Goal: Transaction & Acquisition: Book appointment/travel/reservation

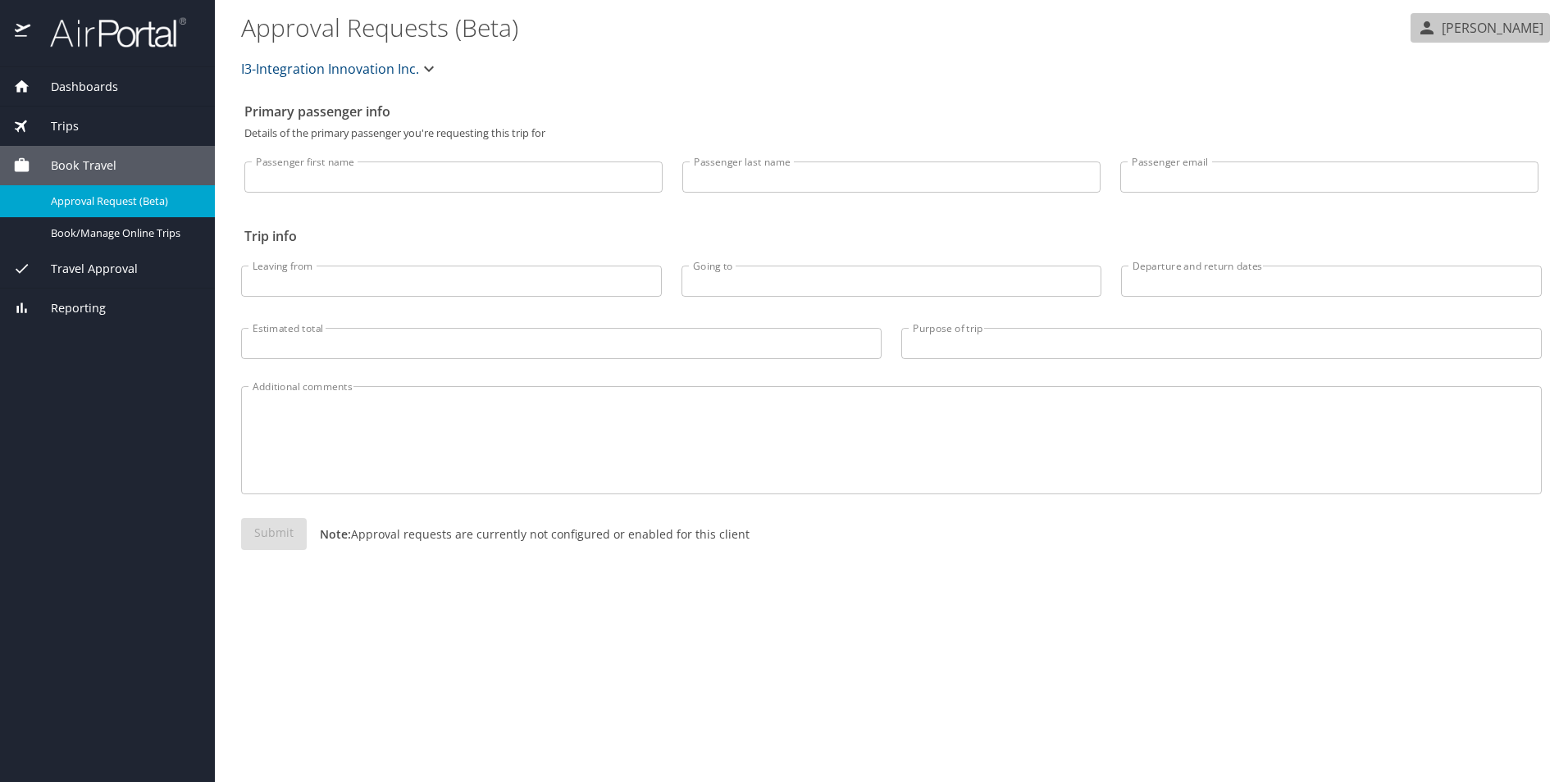
click at [1527, 24] on p "[PERSON_NAME]" at bounding box center [1489, 28] width 106 height 20
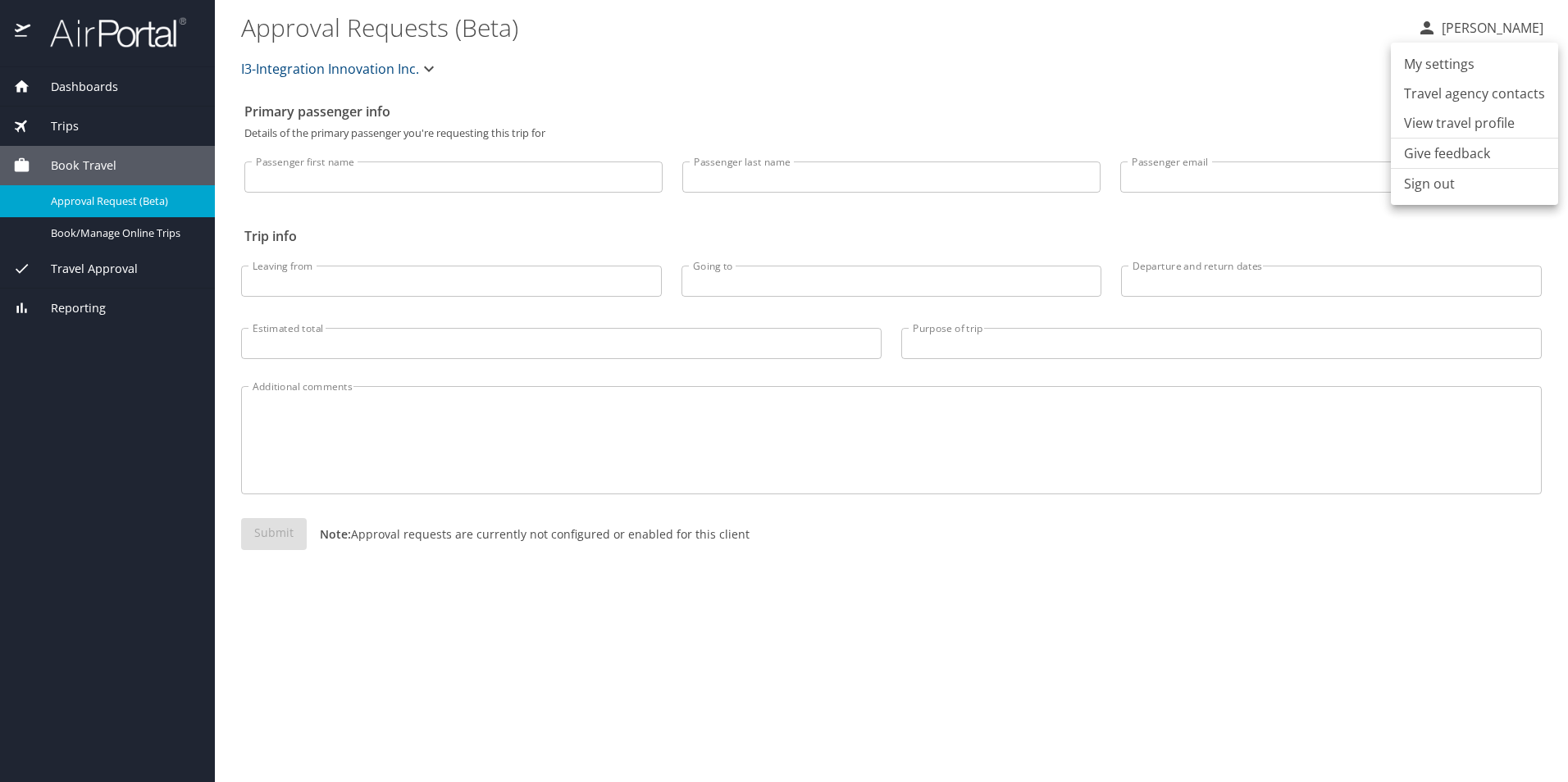
click at [1146, 43] on div at bounding box center [784, 391] width 1568 height 782
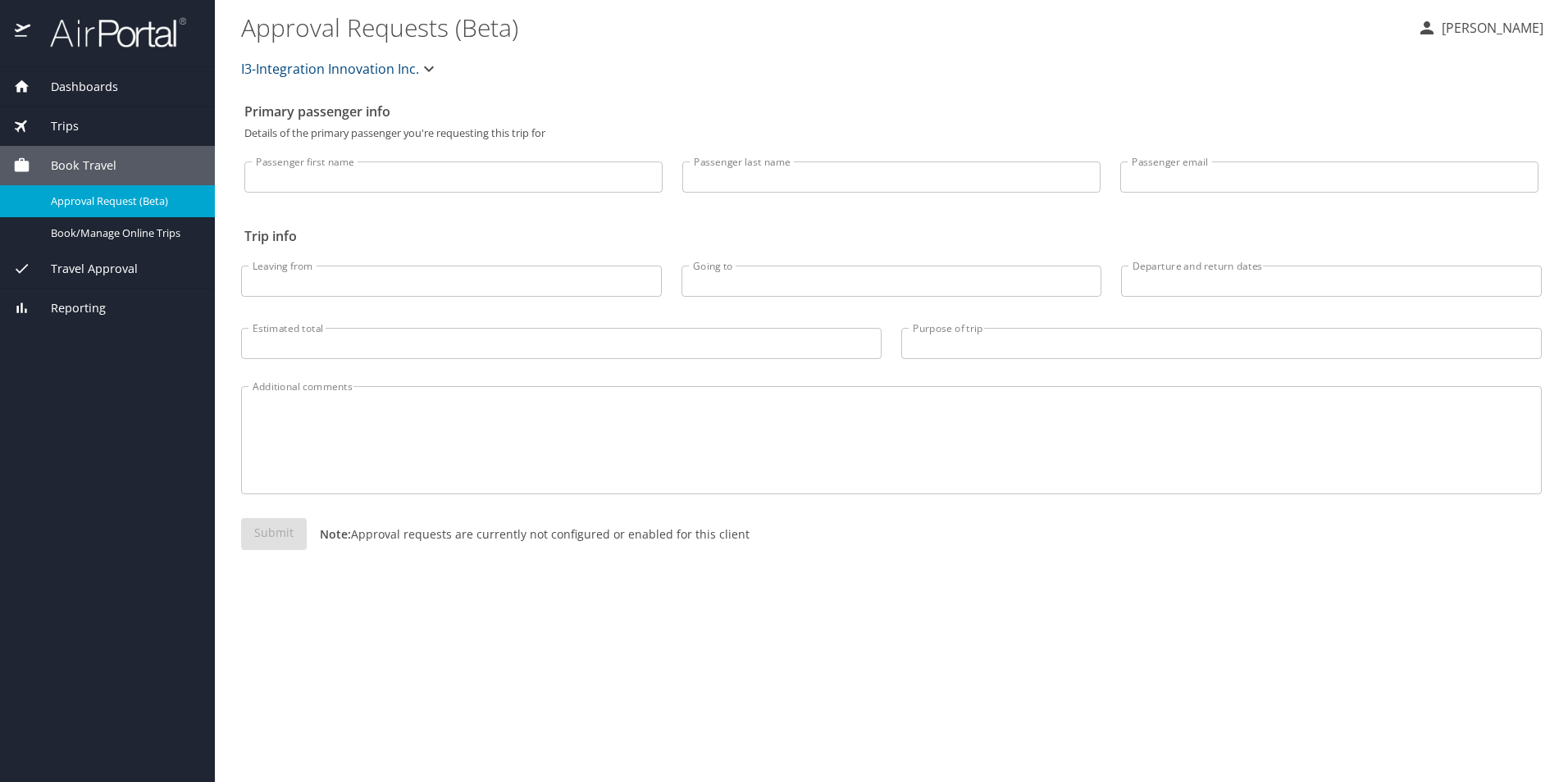
click at [377, 73] on span "I3-Integration Innovation Inc." at bounding box center [330, 68] width 178 height 23
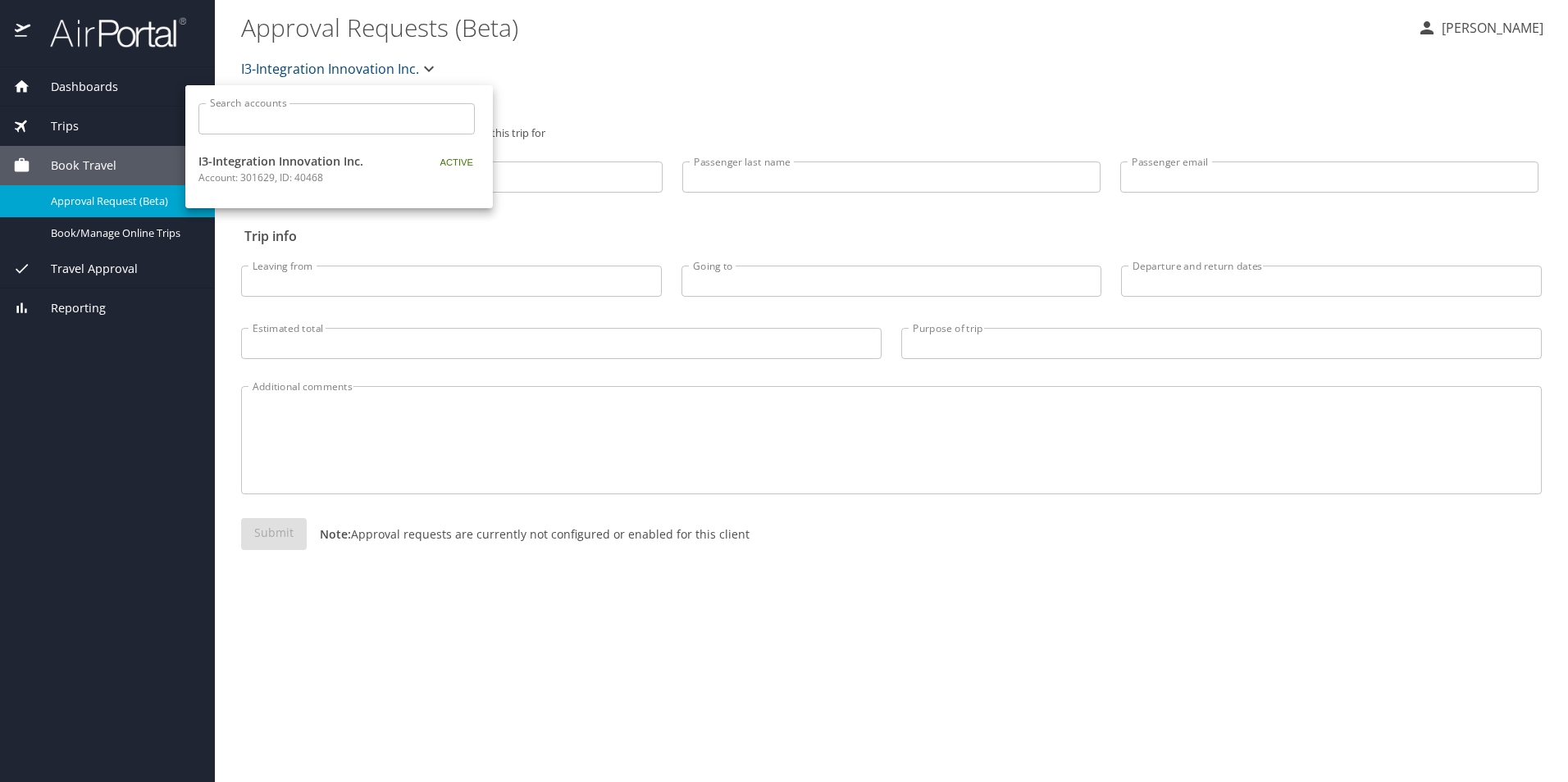
click at [828, 47] on div at bounding box center [784, 391] width 1568 height 782
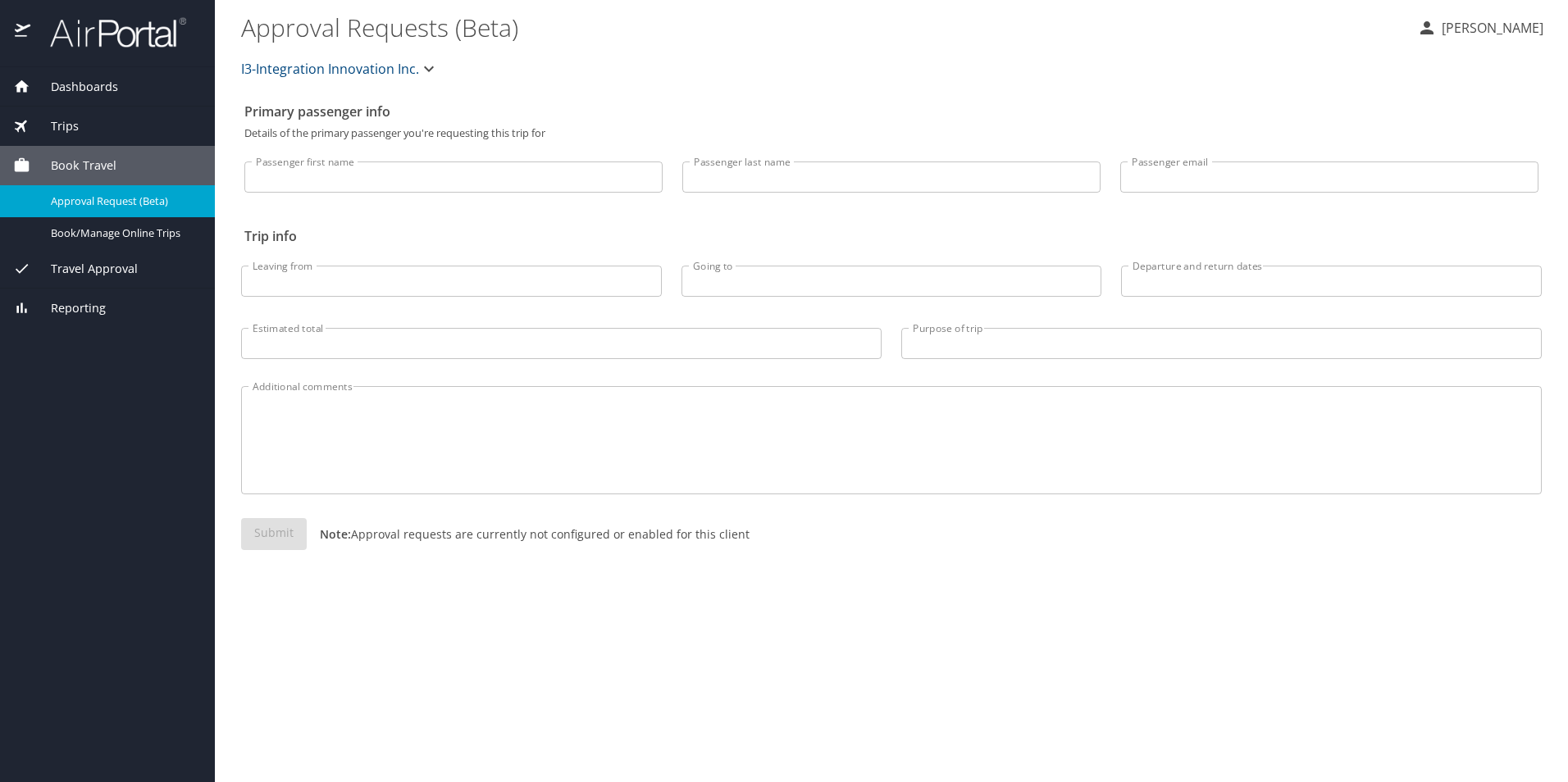
click at [59, 121] on span "Trips" at bounding box center [54, 126] width 48 height 18
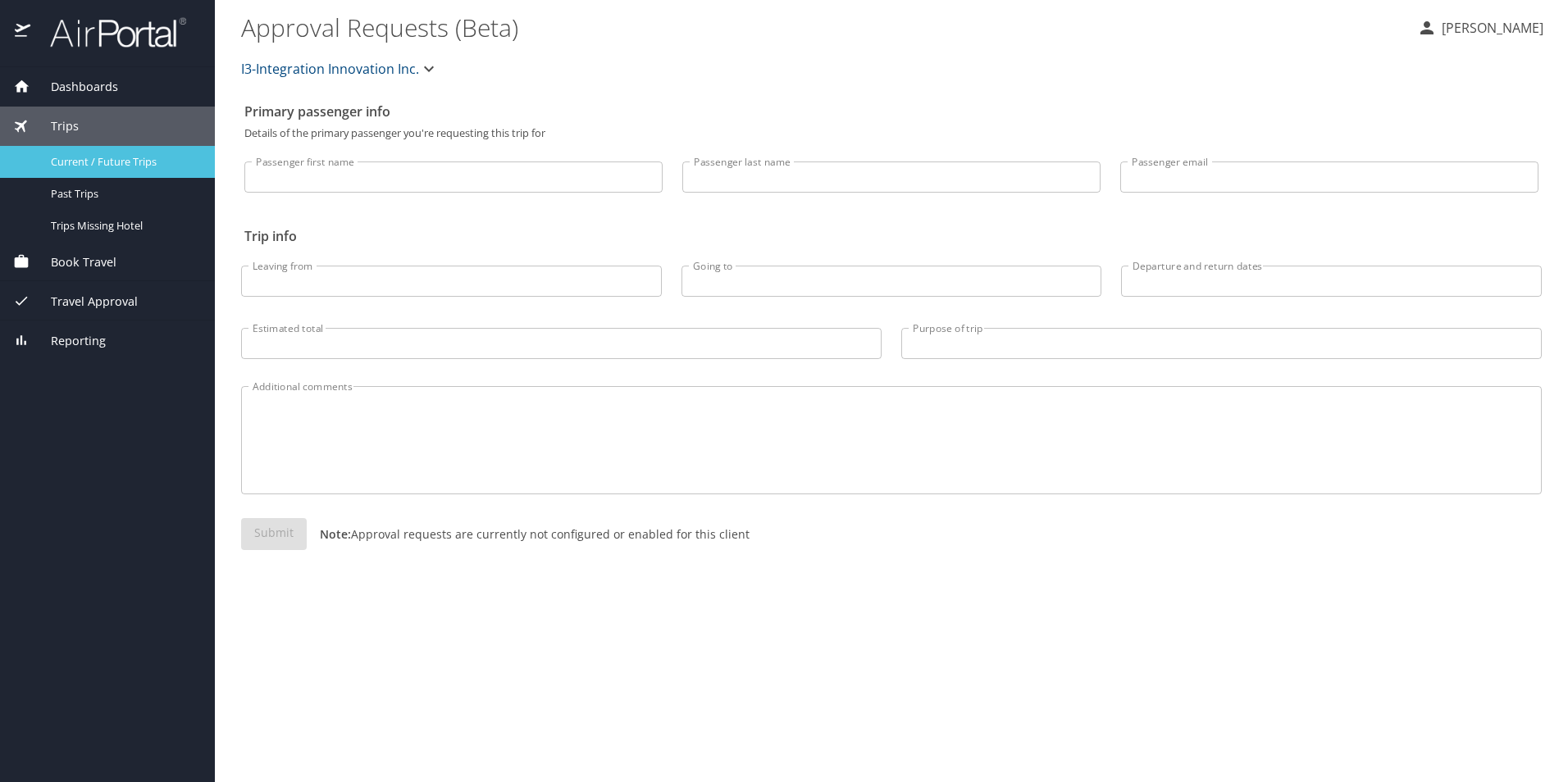
click at [80, 159] on span "Current / Future Trips" at bounding box center [123, 162] width 144 height 16
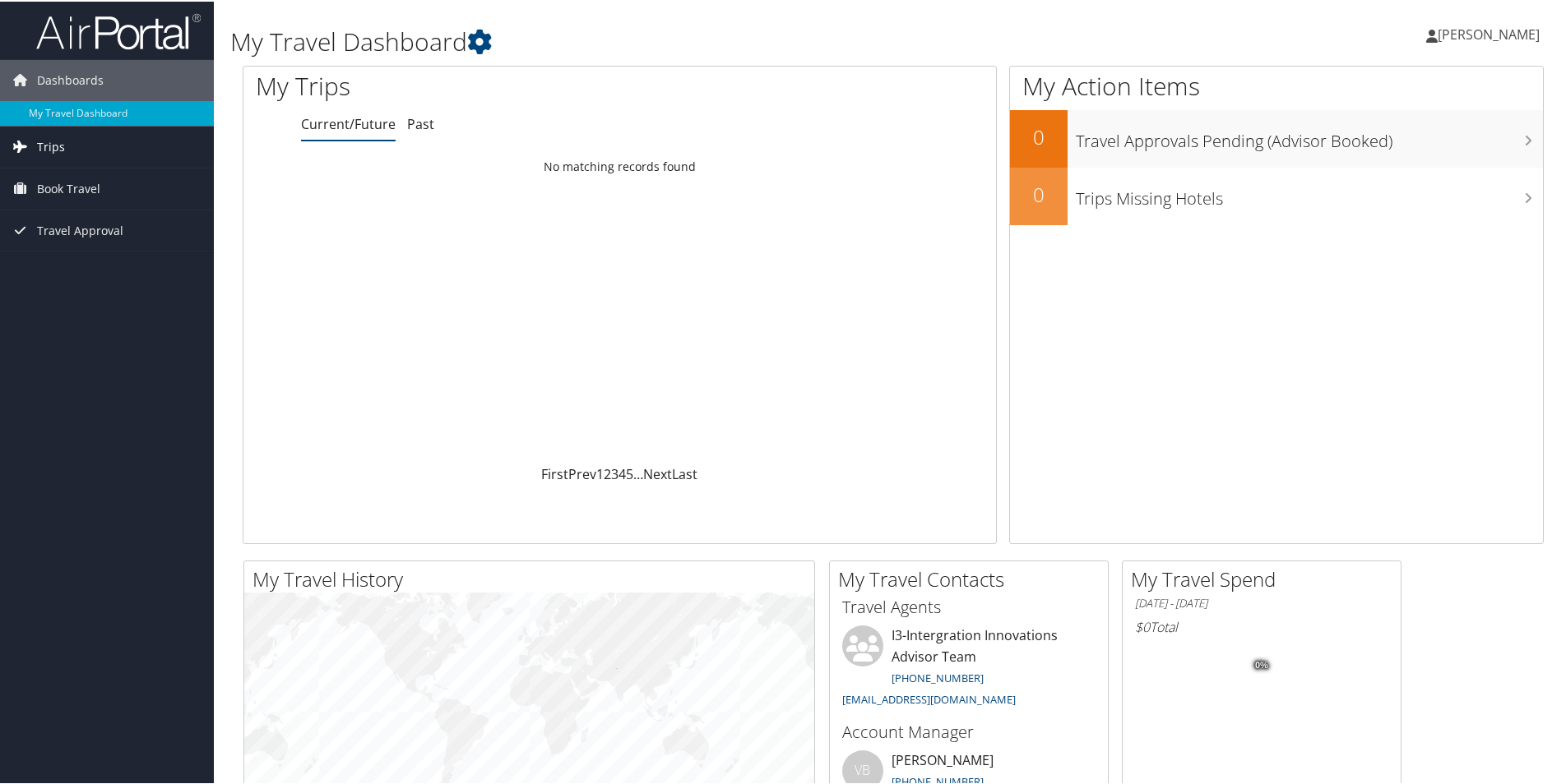
click at [51, 126] on span "Trips" at bounding box center [51, 145] width 28 height 41
click at [84, 175] on link "Current/Future Trips" at bounding box center [106, 178] width 214 height 24
click at [60, 189] on span "Book Travel" at bounding box center [68, 187] width 63 height 41
click at [65, 263] on link "Book/Manage Online Trips" at bounding box center [106, 269] width 214 height 24
click at [45, 145] on span "Trips" at bounding box center [51, 145] width 28 height 41
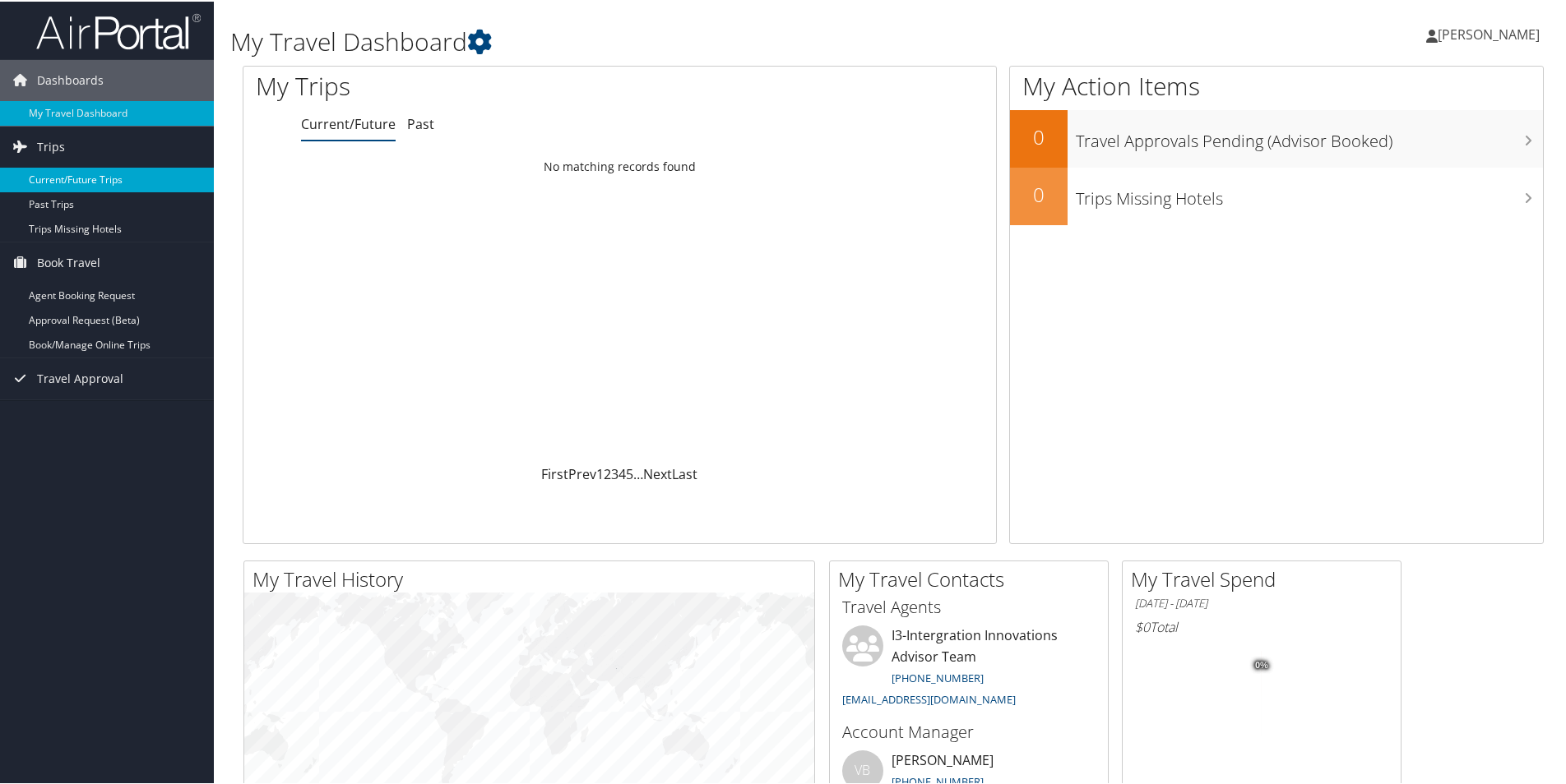
click at [58, 175] on link "Current/Future Trips" at bounding box center [106, 178] width 214 height 24
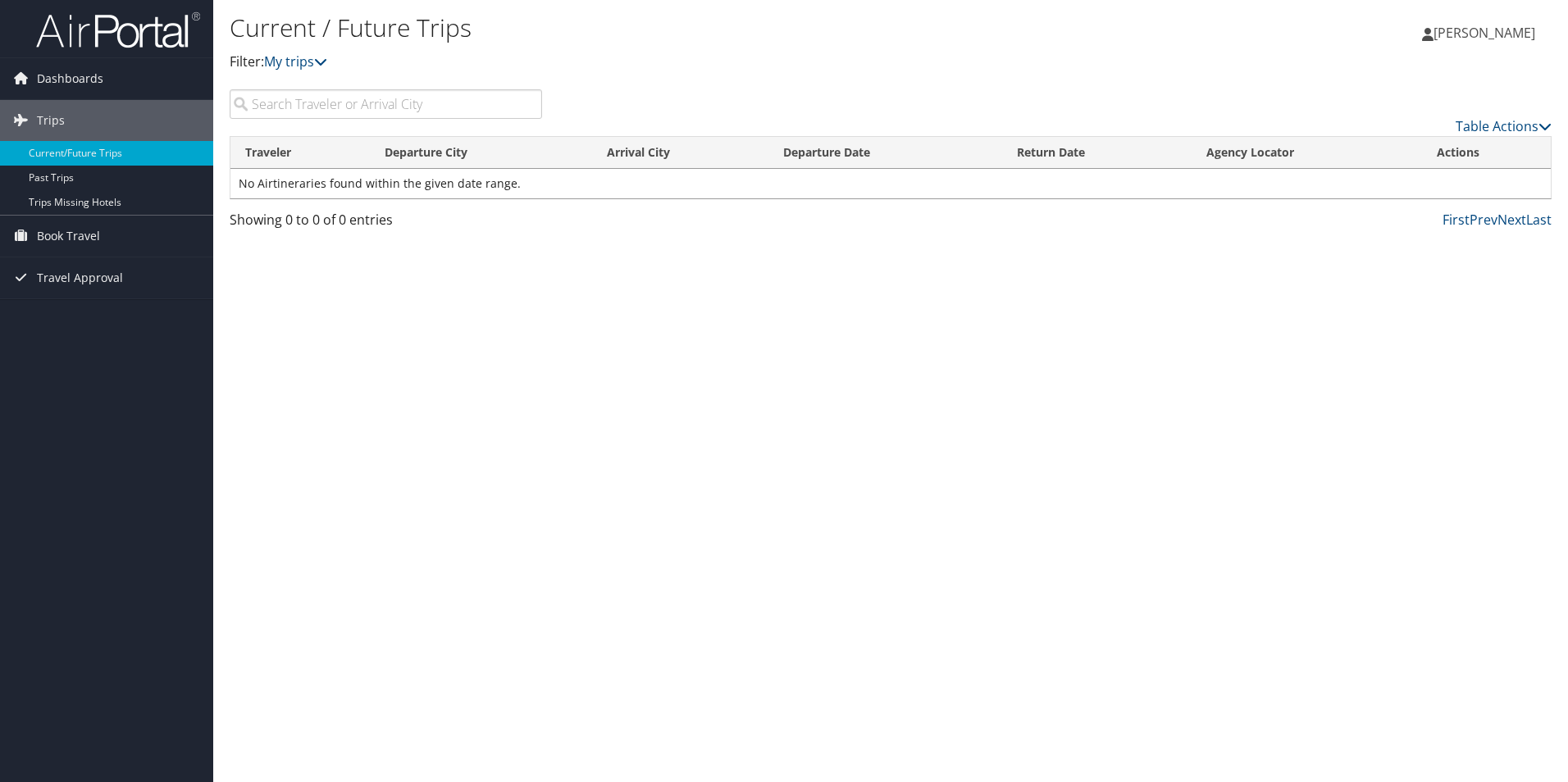
click at [389, 107] on input "search" at bounding box center [386, 104] width 313 height 29
click at [57, 123] on span "Trips" at bounding box center [51, 120] width 28 height 41
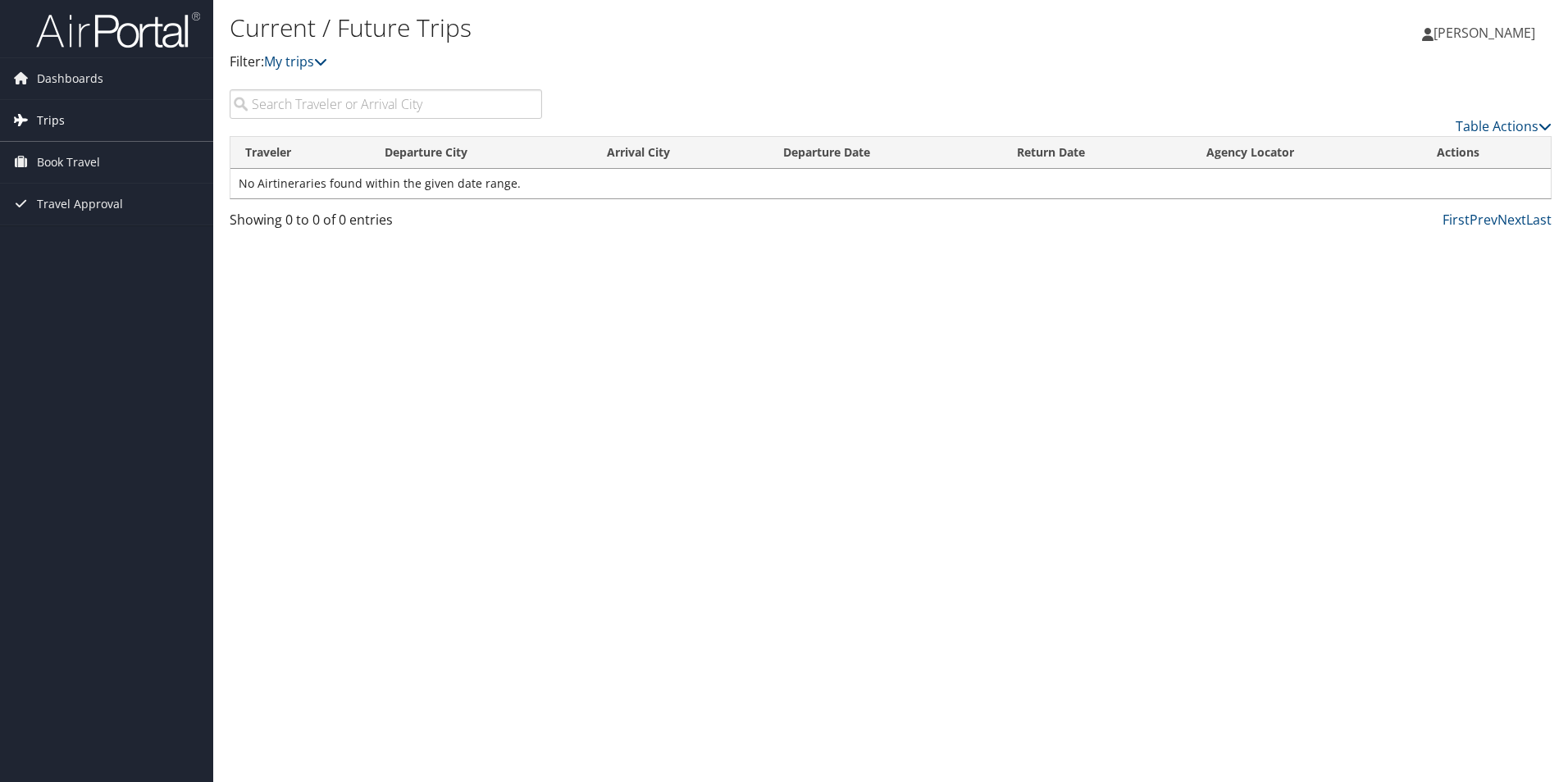
click at [43, 124] on span "Trips" at bounding box center [51, 120] width 28 height 41
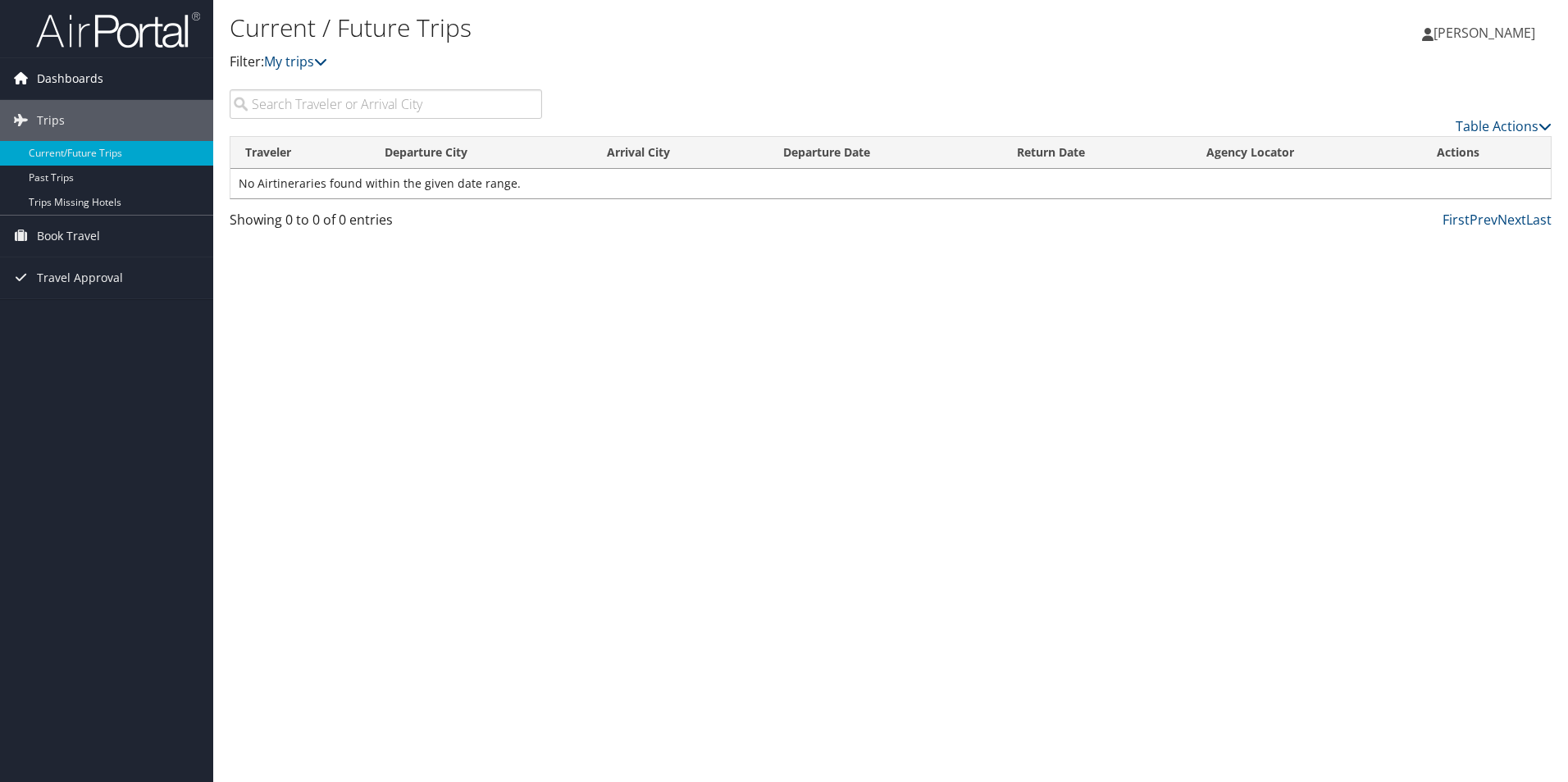
click at [71, 86] on span "Dashboards" at bounding box center [70, 78] width 66 height 41
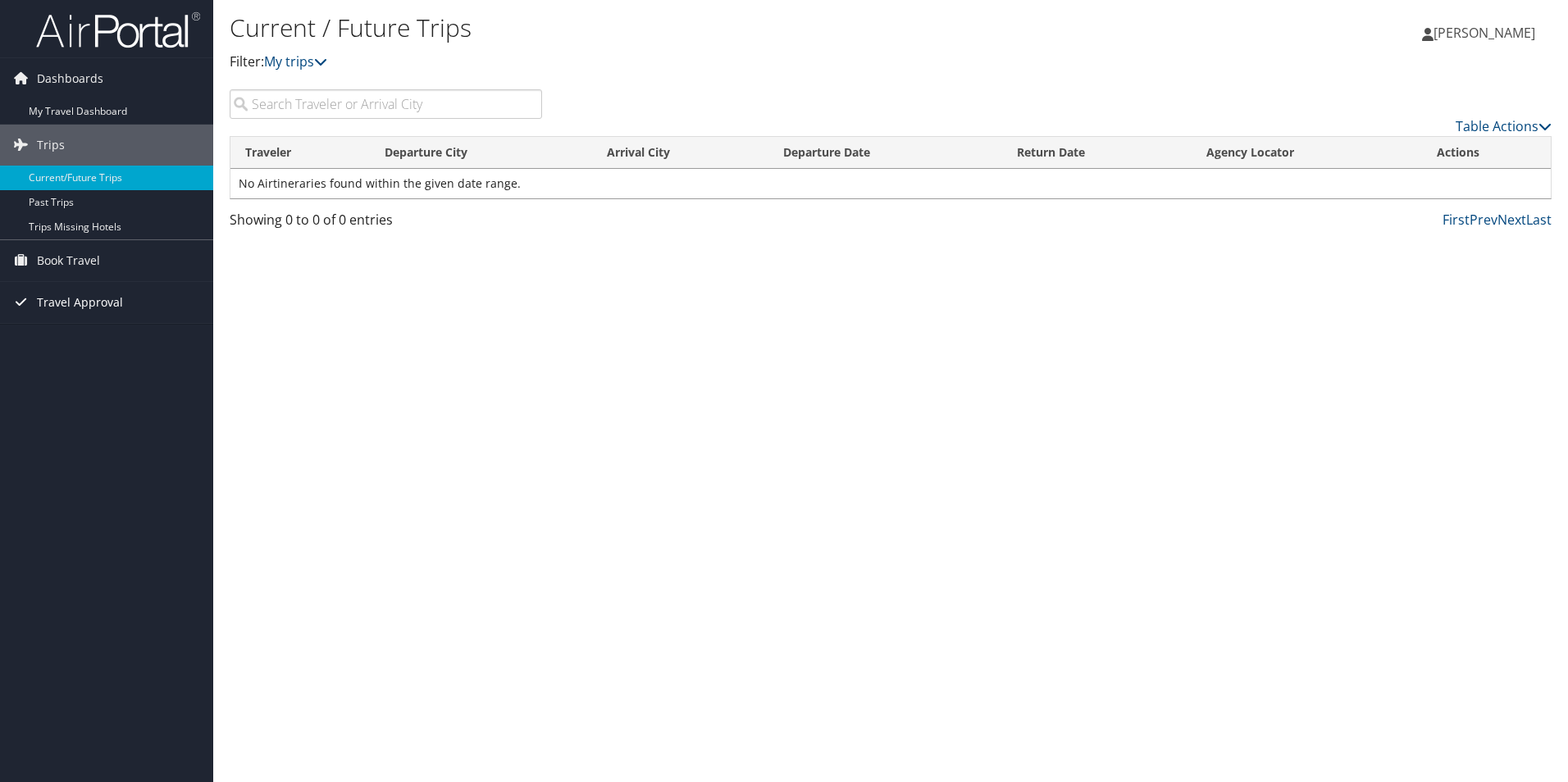
click at [72, 303] on span "Travel Approval" at bounding box center [80, 302] width 86 height 41
click at [88, 294] on span "Travel Approval" at bounding box center [80, 302] width 86 height 41
click at [76, 302] on span "Travel Approval" at bounding box center [80, 302] width 86 height 41
click at [67, 332] on link "Pending Trip Approvals" at bounding box center [106, 335] width 213 height 24
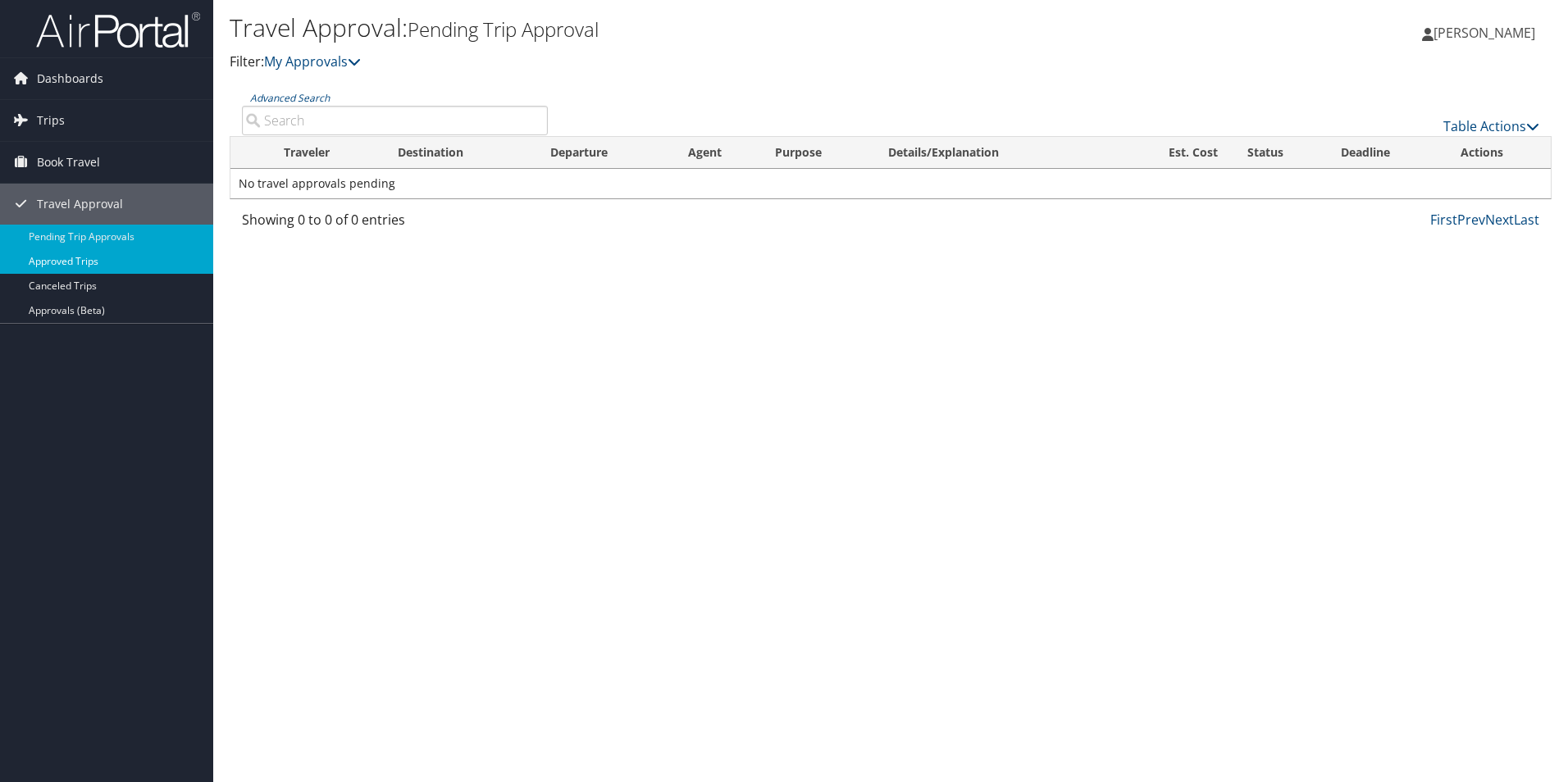
click at [60, 266] on link "Approved Trips" at bounding box center [106, 262] width 213 height 24
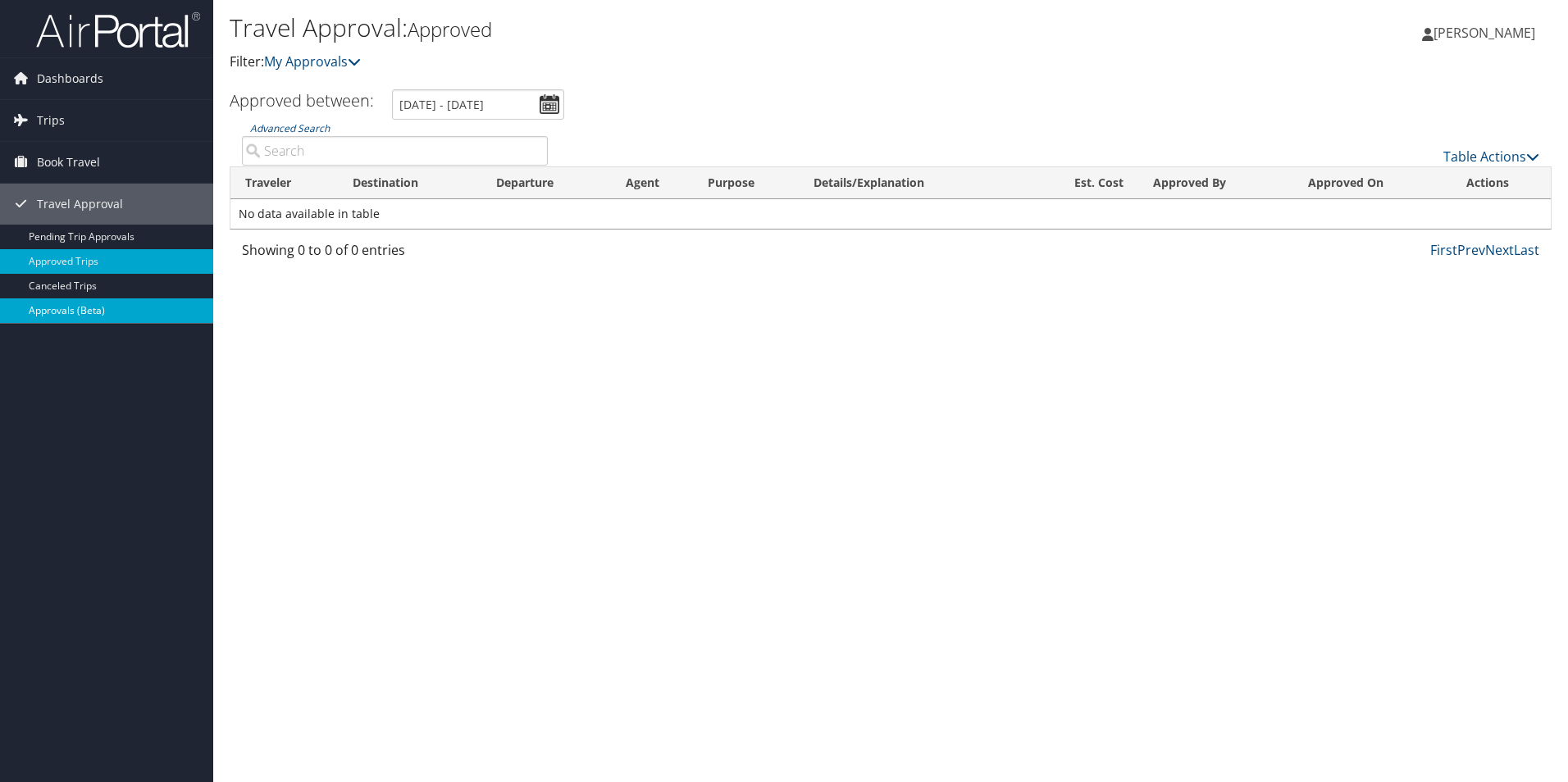
click at [55, 307] on link "Approvals (Beta)" at bounding box center [106, 311] width 213 height 24
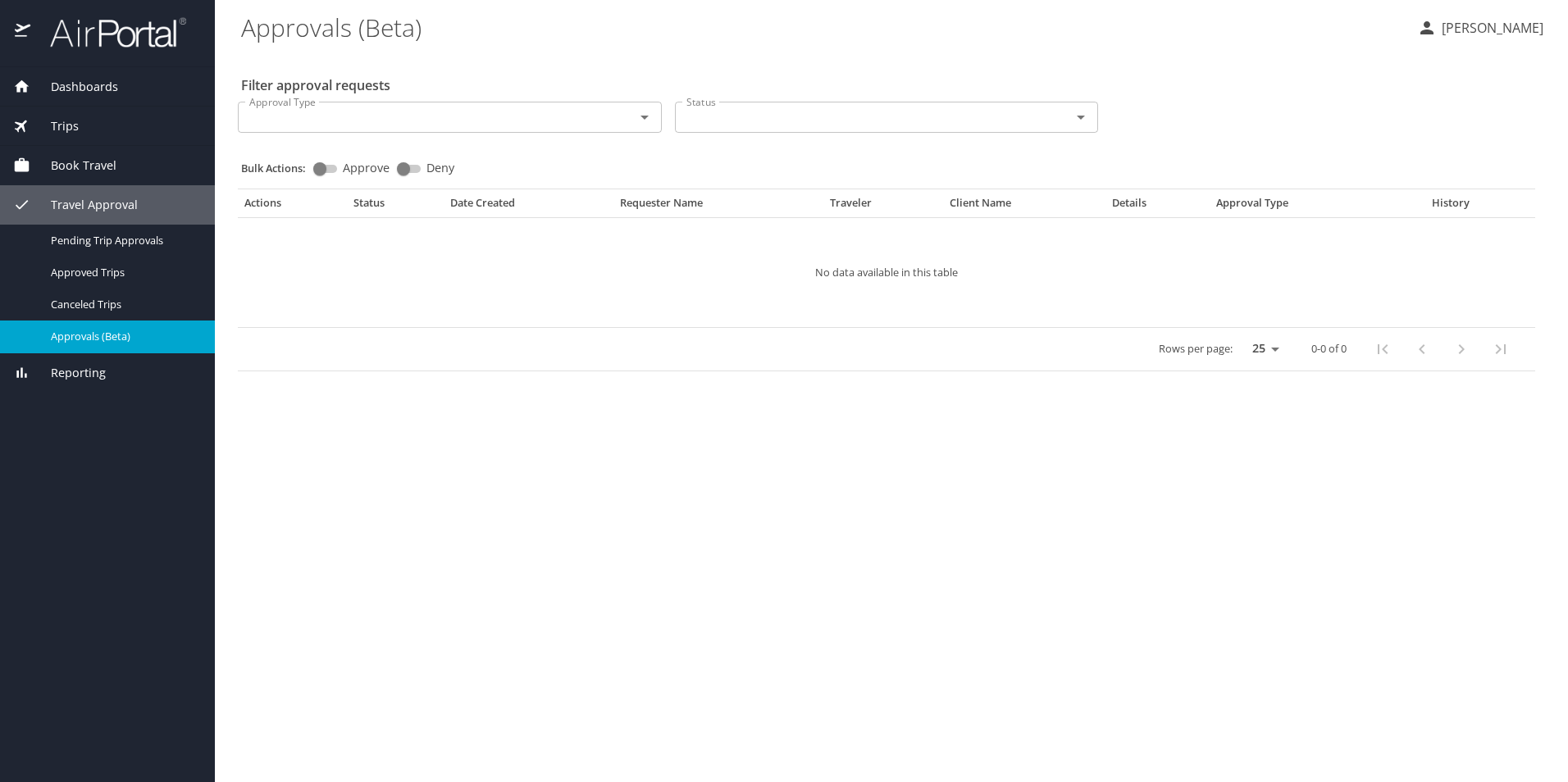
click at [60, 85] on span "Dashboards" at bounding box center [74, 86] width 88 height 18
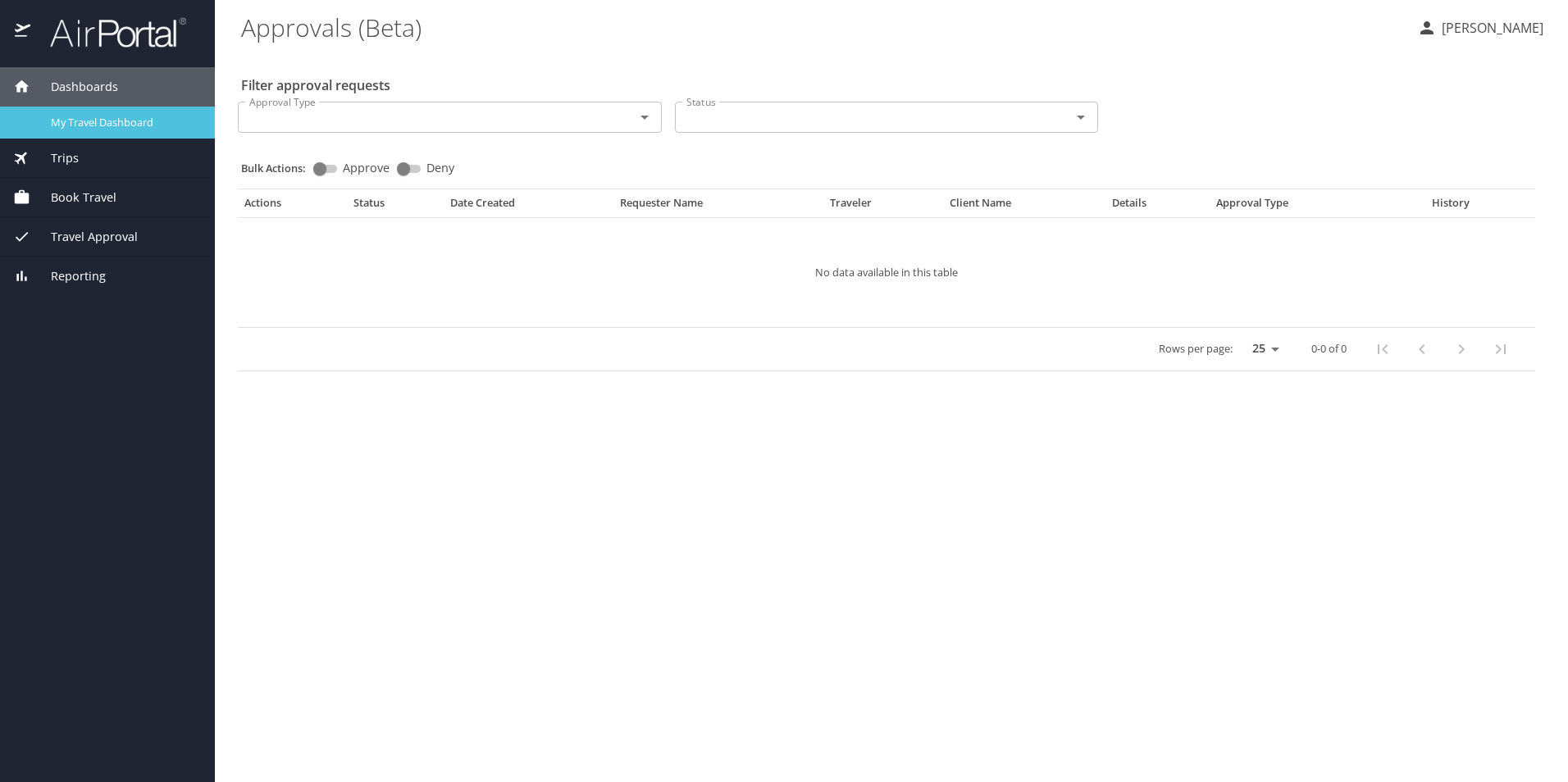
click at [70, 116] on span "My Travel Dashboard" at bounding box center [123, 123] width 144 height 16
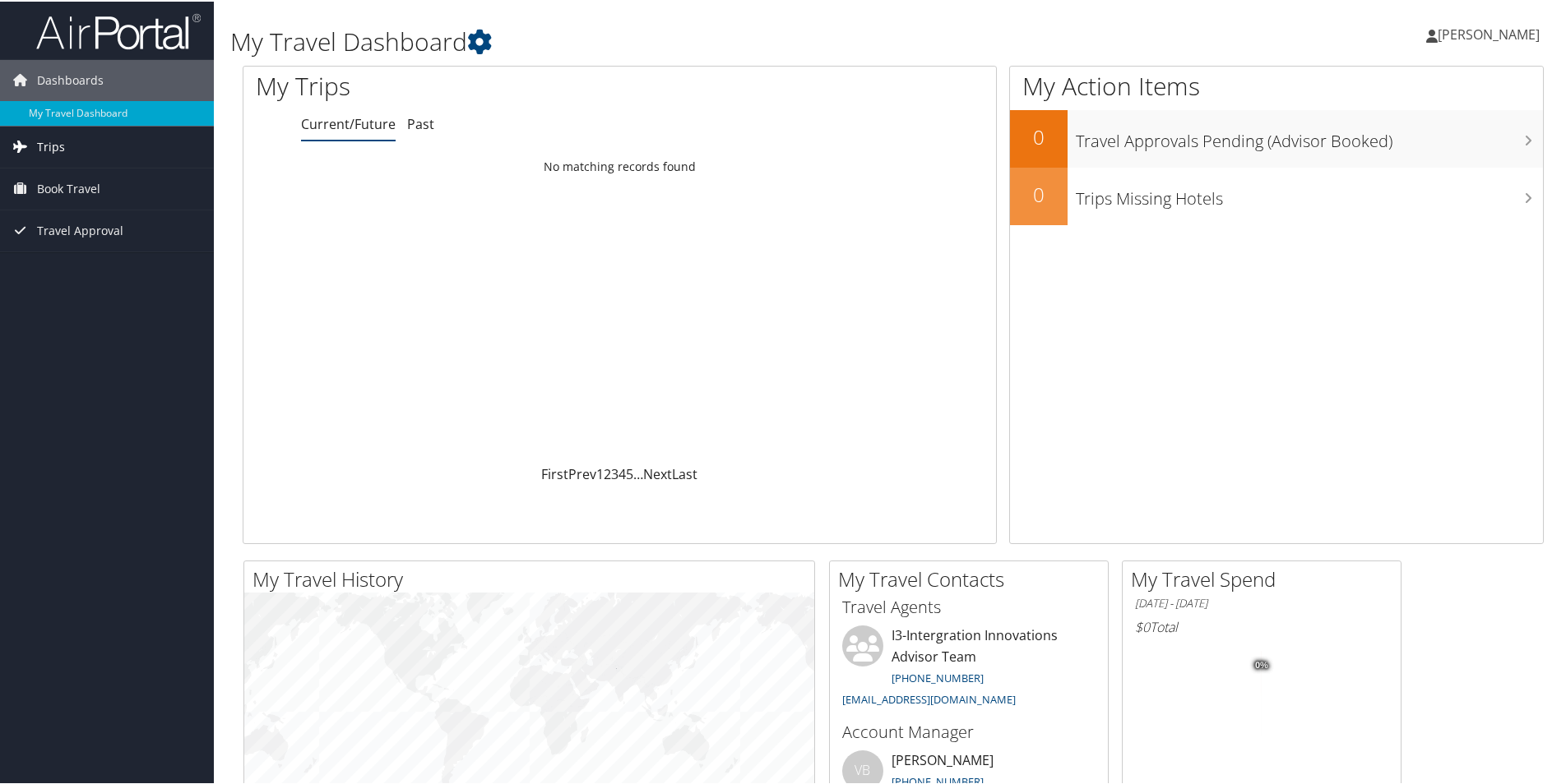
click at [43, 145] on span "Trips" at bounding box center [51, 145] width 28 height 41
click at [1503, 39] on span "[PERSON_NAME]" at bounding box center [1489, 33] width 102 height 18
click at [1269, 56] on div "Ernest Jackson Ernest Jackson My Settings Travel Agency Contacts View Travel Pr…" at bounding box center [1310, 39] width 524 height 63
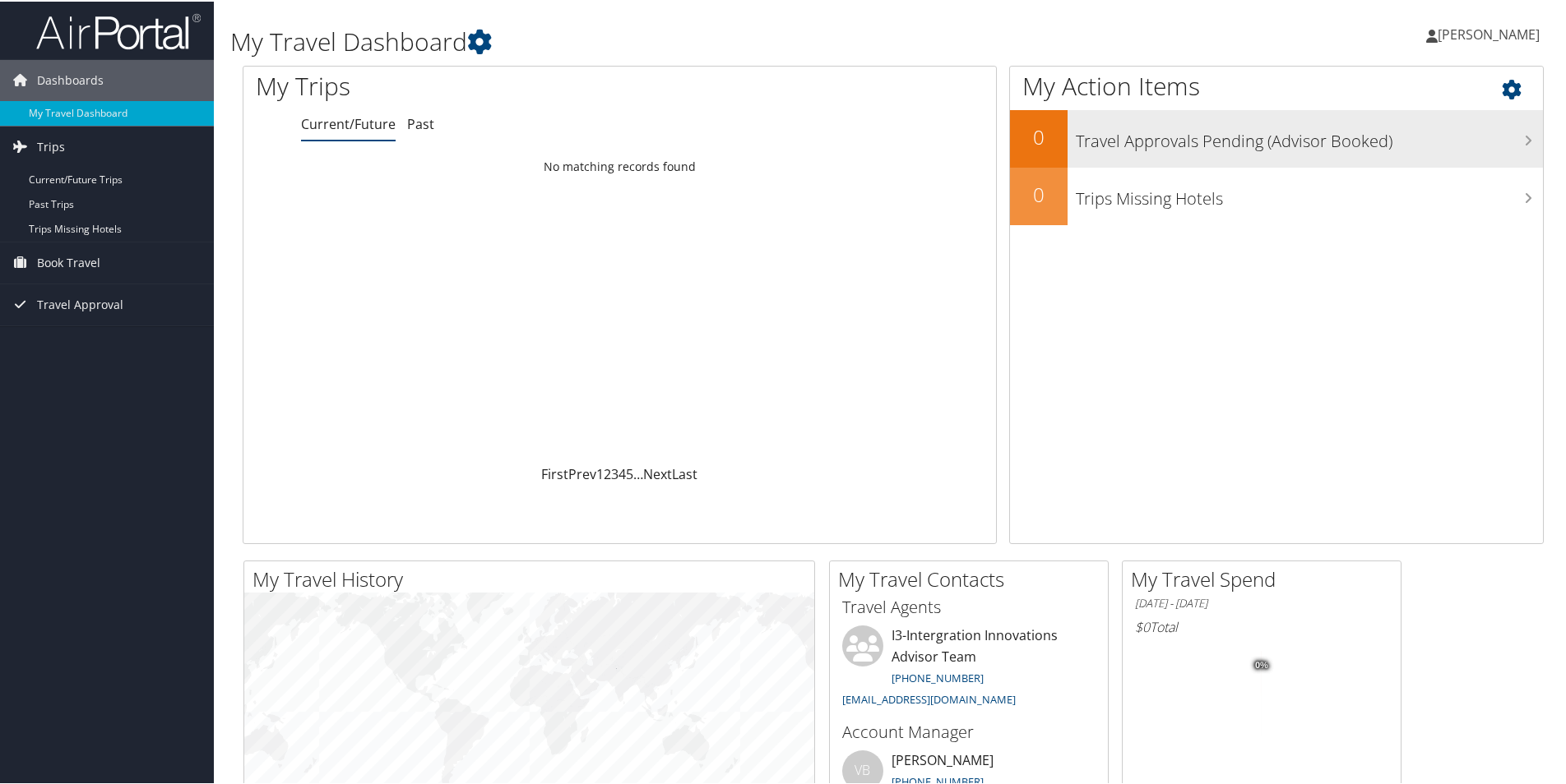
click at [1469, 154] on div "Travel Approvals Pending (Advisor Booked)" at bounding box center [1305, 137] width 475 height 57
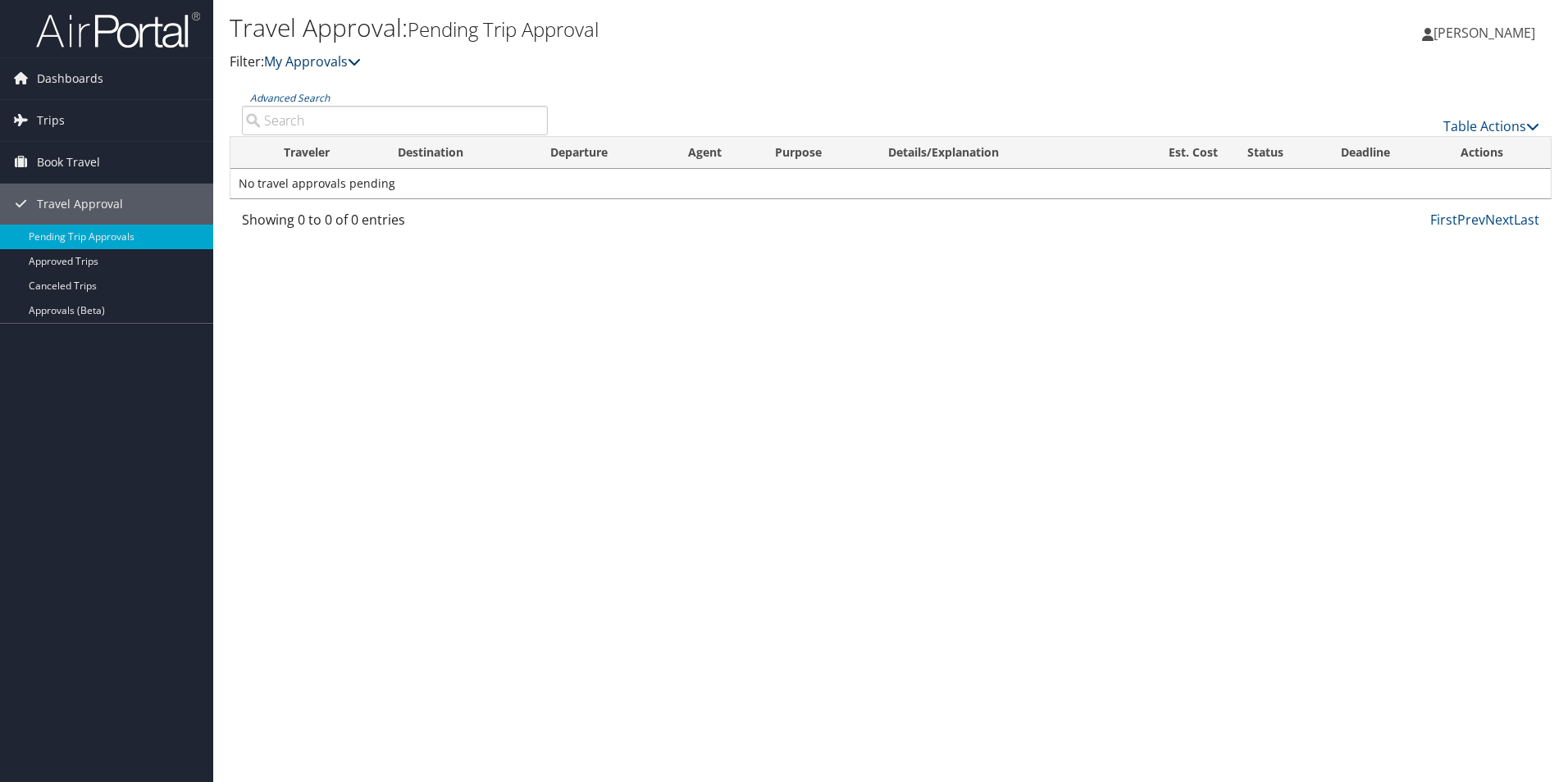
click at [305, 59] on link "My Approvals" at bounding box center [313, 61] width 97 height 18
click at [58, 163] on span "Book Travel" at bounding box center [68, 161] width 63 height 41
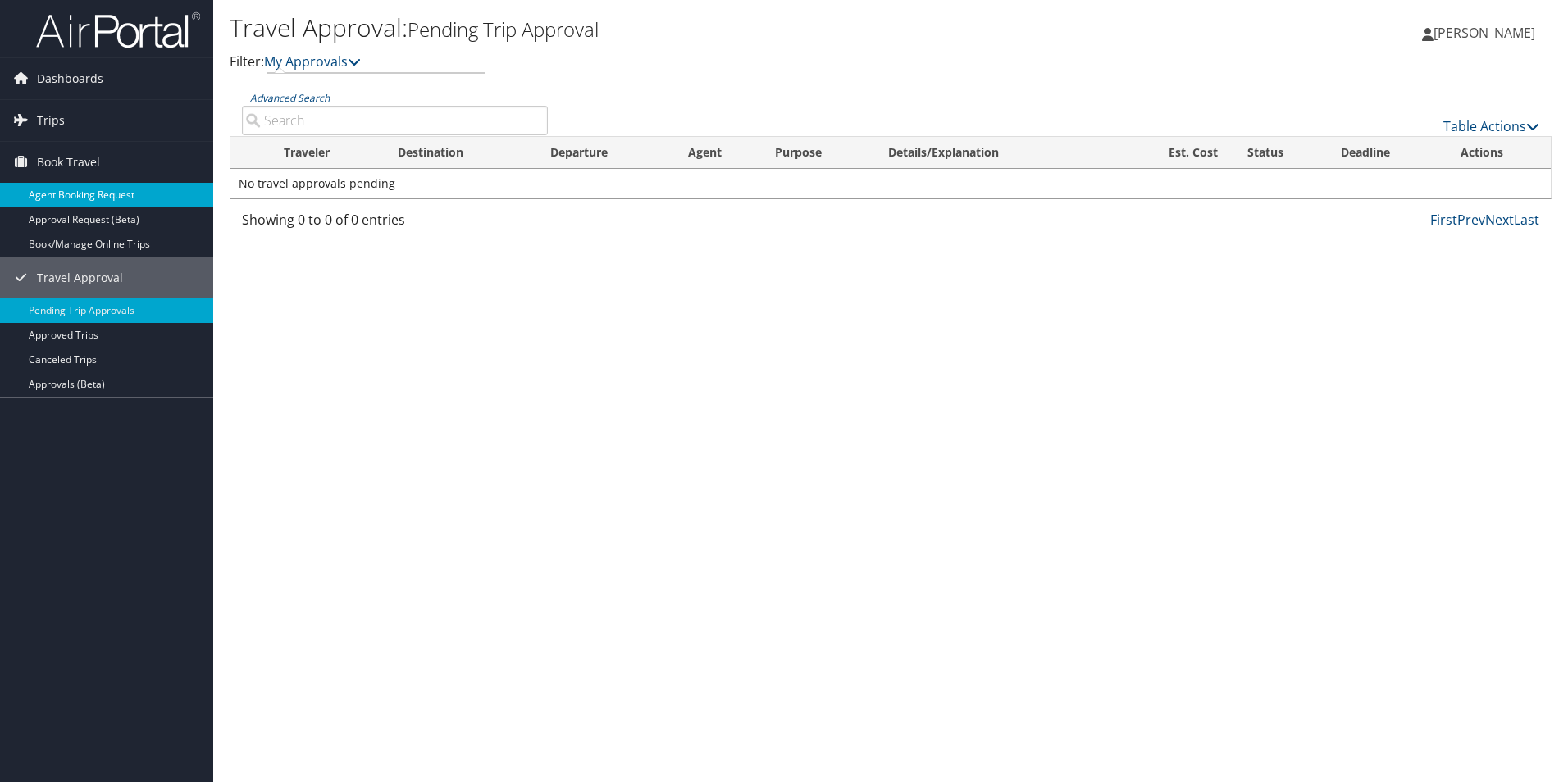
click at [73, 193] on link "Agent Booking Request" at bounding box center [106, 195] width 213 height 24
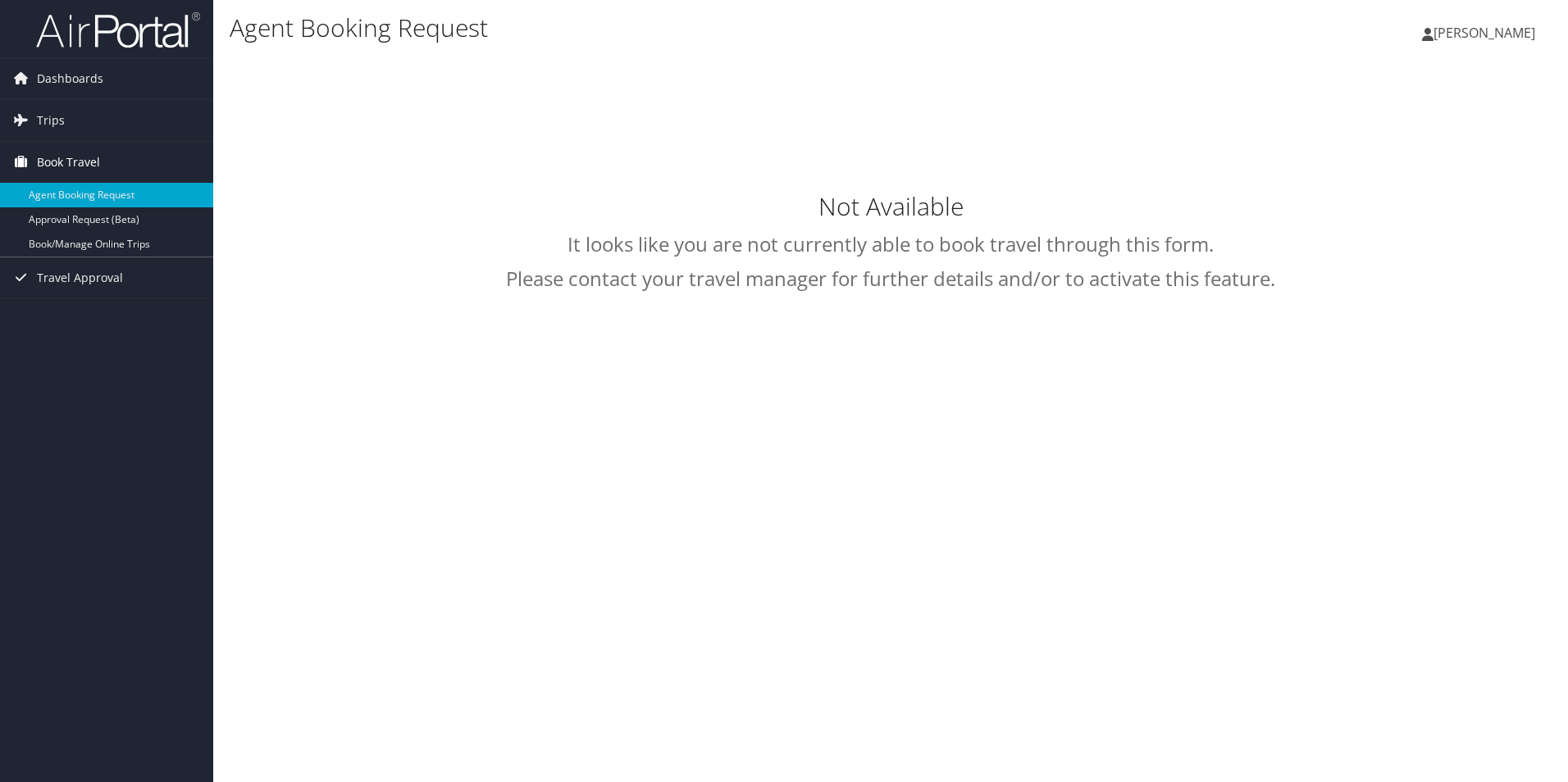
select select "[EMAIL_ADDRESS][DOMAIN_NAME]"
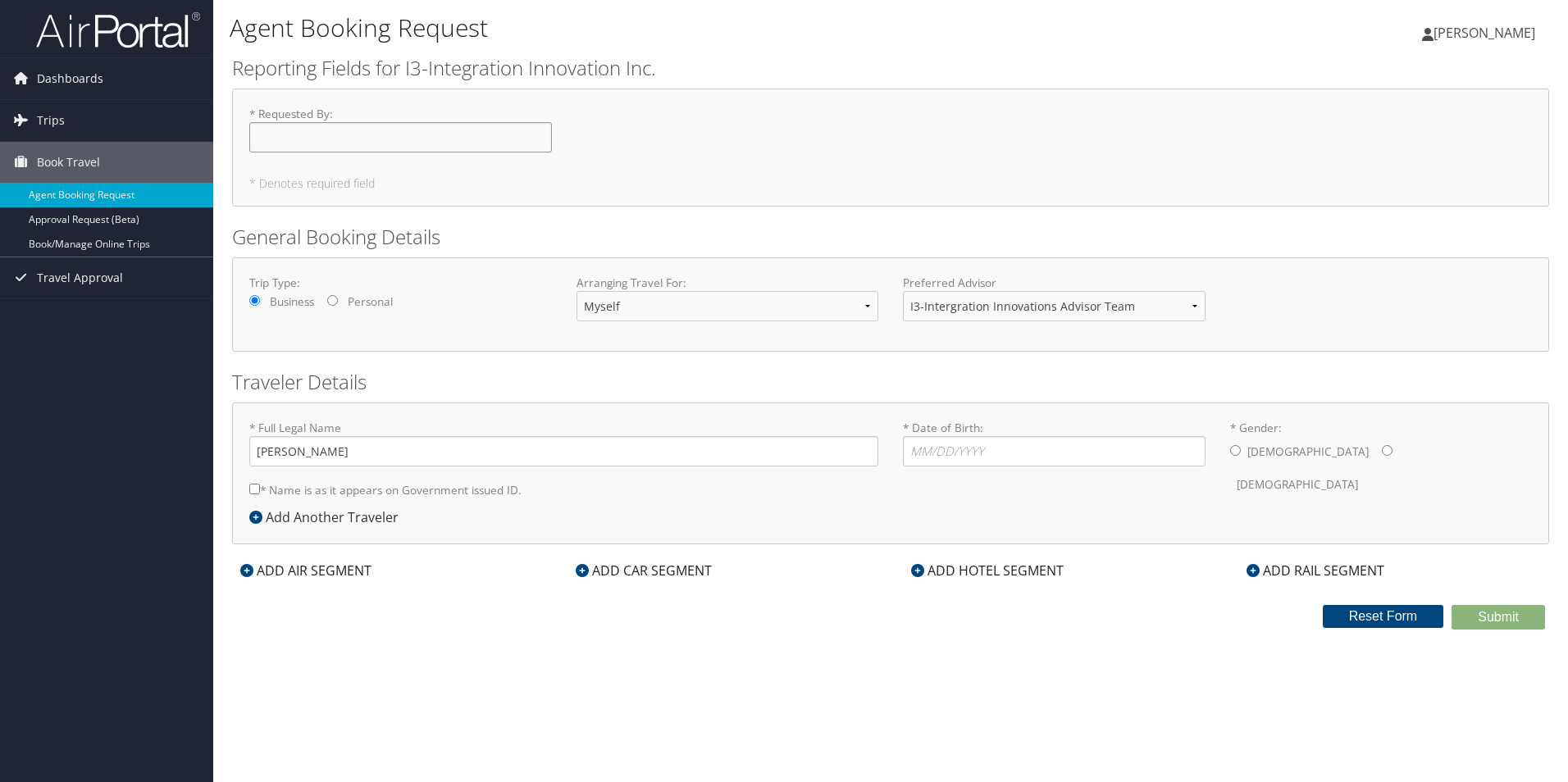
click at [371, 144] on input "* Requested By : Required" at bounding box center [401, 137] width 303 height 30
type input "[PERSON_NAME]"
click at [616, 249] on h2 "General Booking Details" at bounding box center [891, 236] width 1318 height 28
click at [1006, 457] on input "* Date of Birth: Invalid Date" at bounding box center [1054, 451] width 303 height 30
type input "11/05/1993"
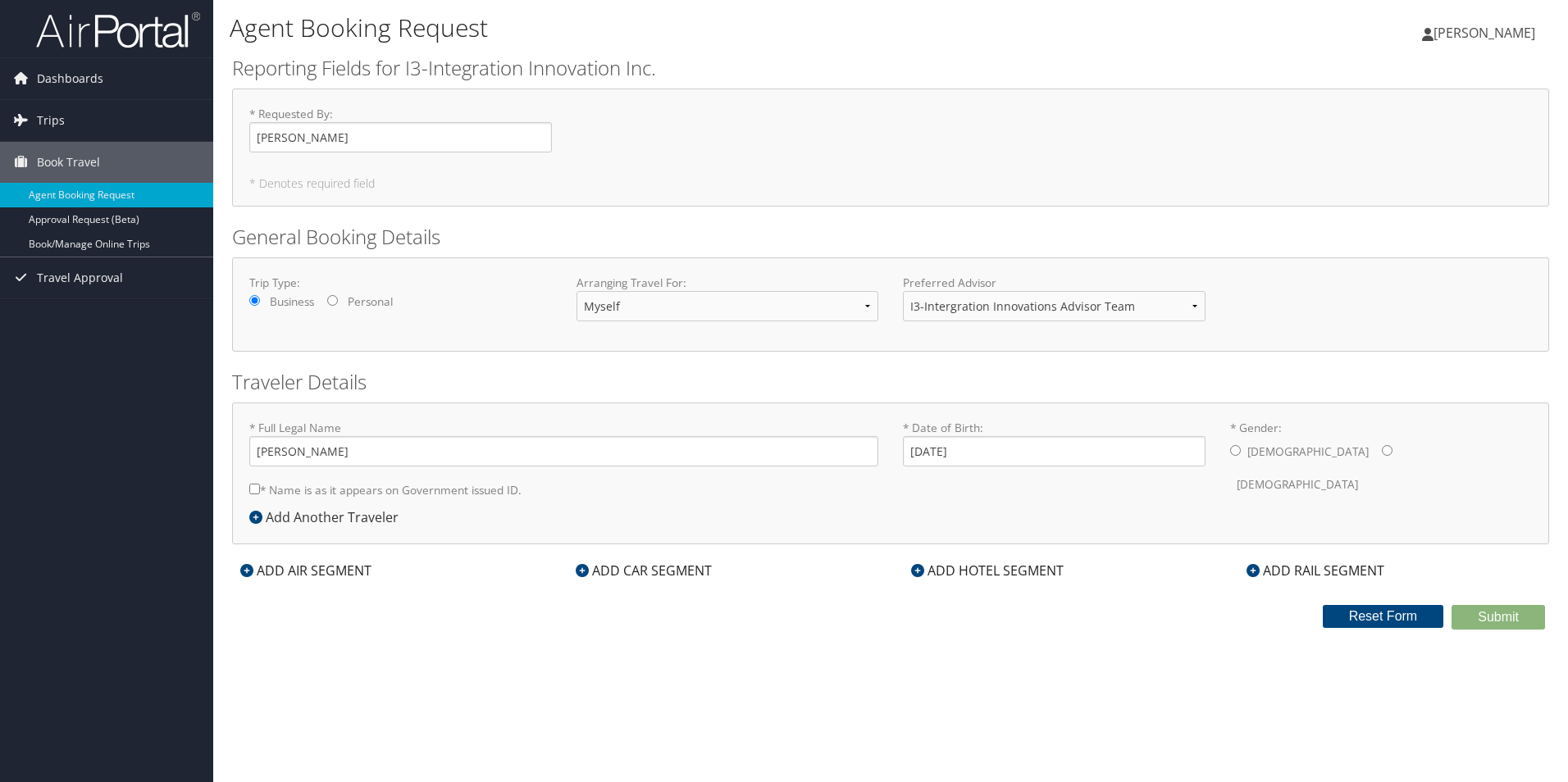
click at [1226, 455] on div "* Gender: Male Female" at bounding box center [1381, 460] width 327 height 81
click at [1230, 451] on input "* Gender: Male Female" at bounding box center [1236, 451] width 10 height 10
radio input "true"
click at [285, 569] on div "ADD AIR SEGMENT" at bounding box center [306, 571] width 148 height 20
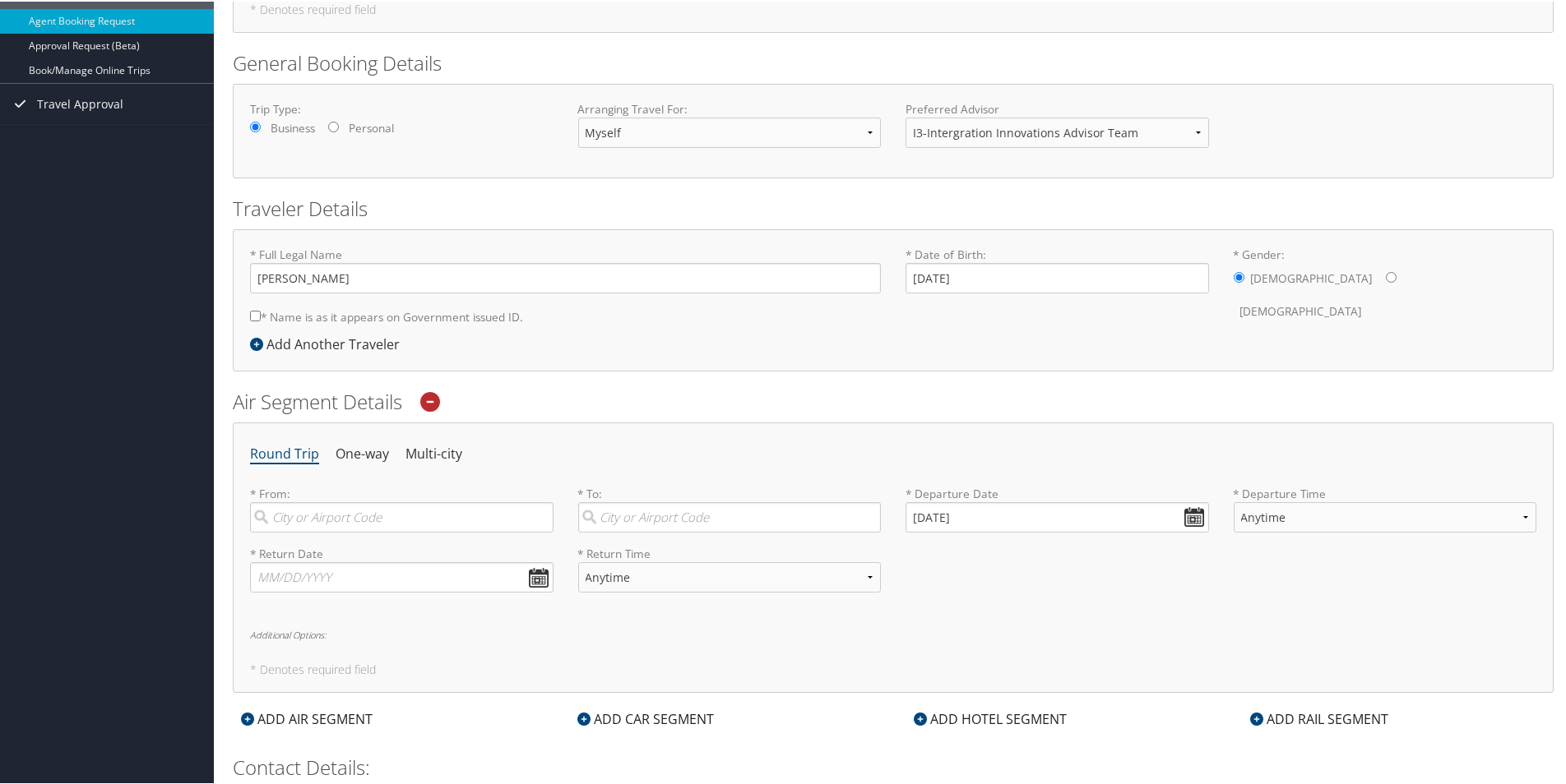
scroll to position [247, 0]
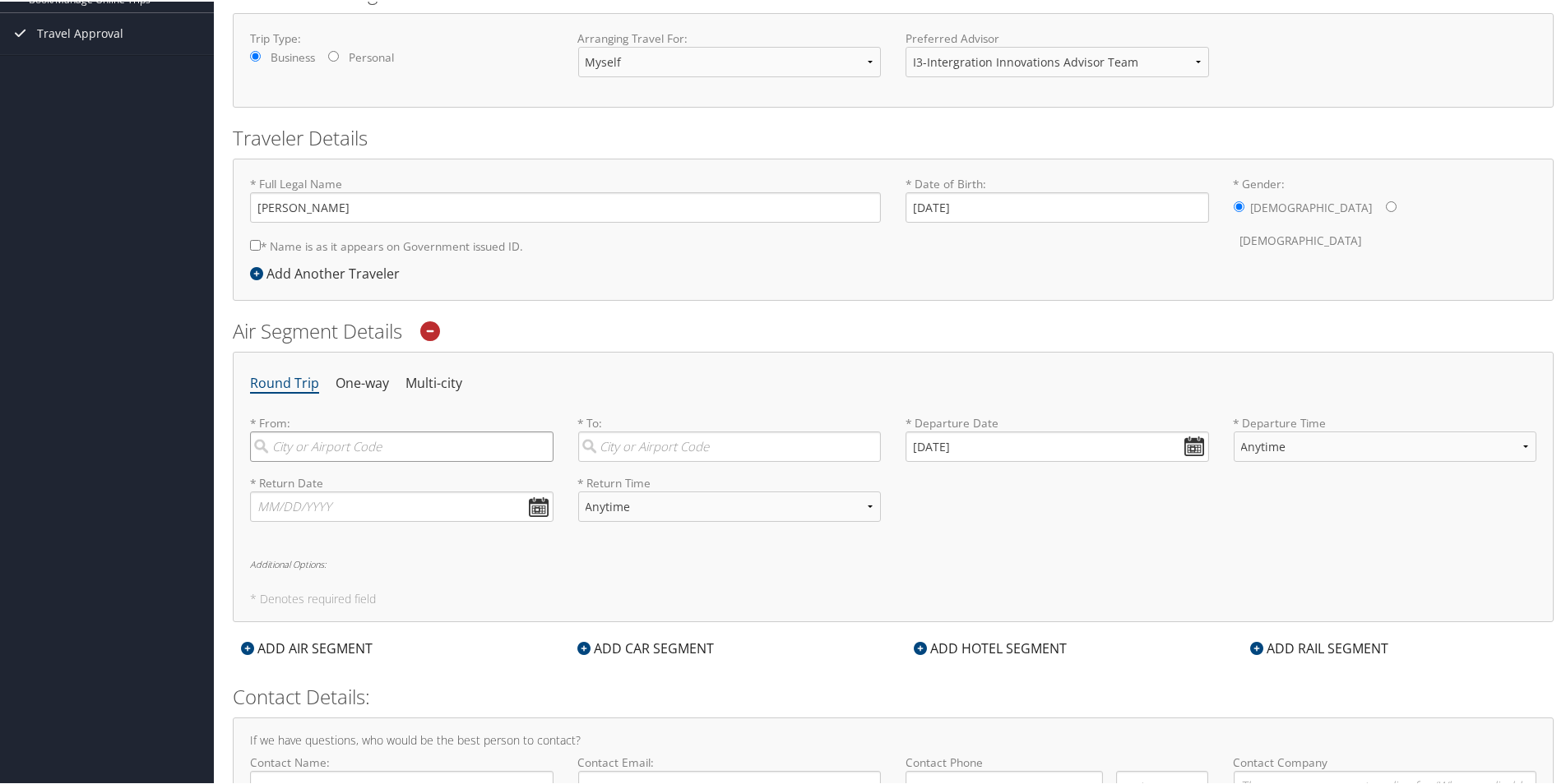
click at [382, 449] on input "search" at bounding box center [402, 445] width 304 height 30
click at [383, 472] on div "Huntsville (HSV AL)" at bounding box center [403, 479] width 281 height 22
click at [383, 460] on input "HSV" at bounding box center [402, 445] width 304 height 30
type input "Huntsville (HSV AL)"
click at [650, 440] on input "search" at bounding box center [730, 445] width 304 height 30
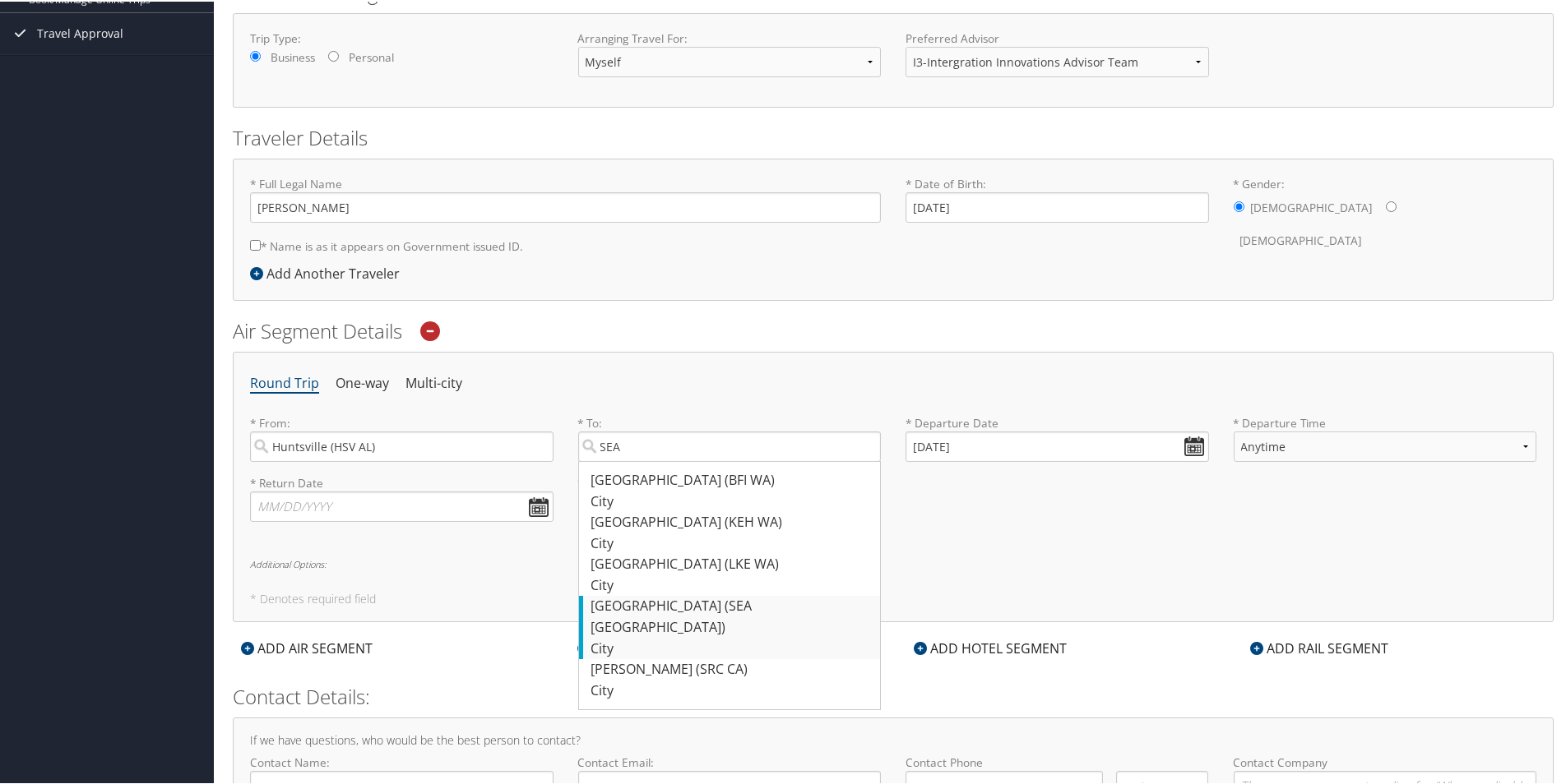
click at [638, 611] on div "Seattle (SEA WA)" at bounding box center [731, 615] width 281 height 42
click at [638, 460] on input "SEA" at bounding box center [730, 445] width 304 height 30
type input "Seattle (SEA WA)"
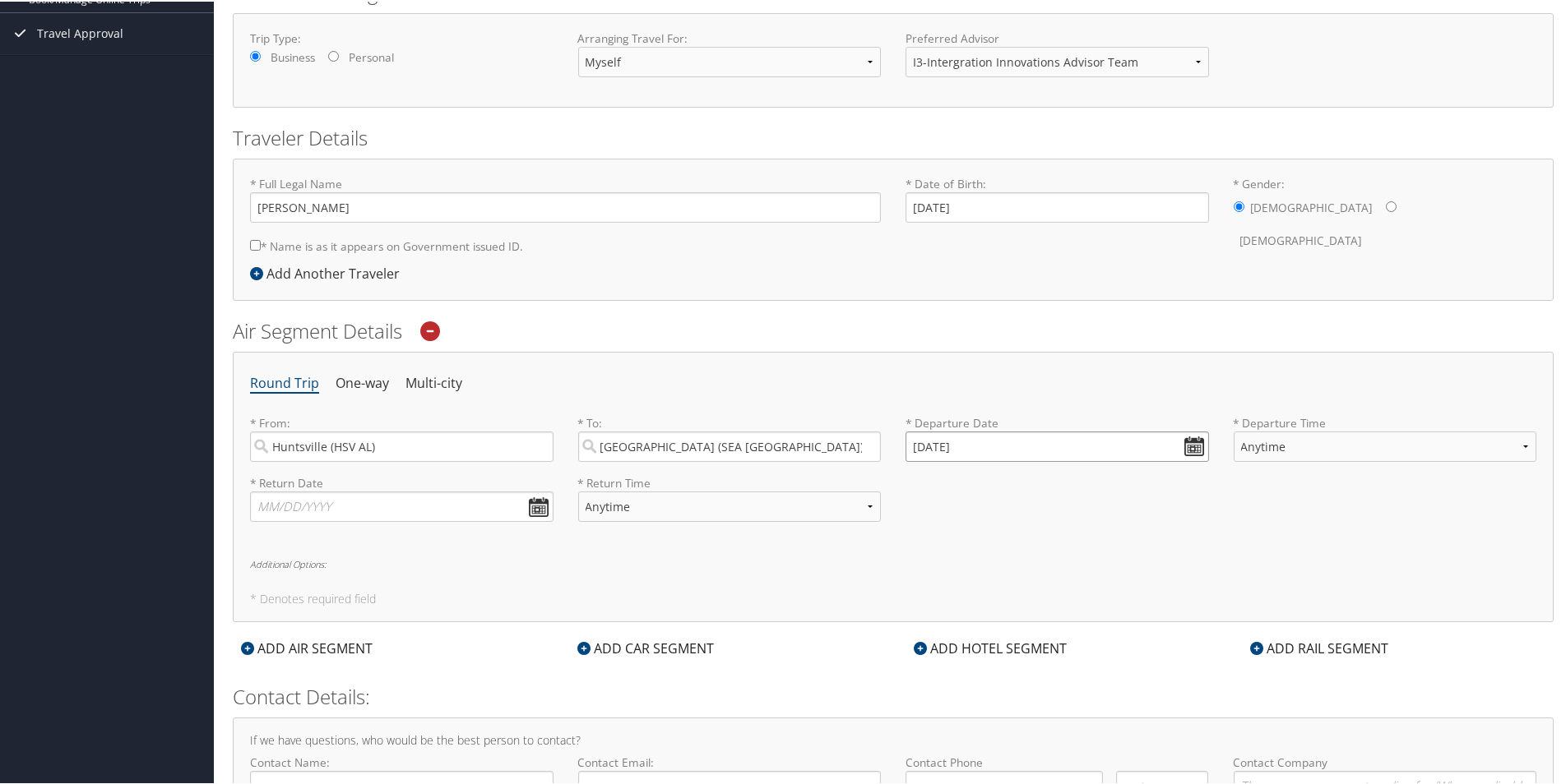
click at [1186, 451] on input "10/13/2025" at bounding box center [1057, 445] width 304 height 30
click at [951, 626] on td "27" at bounding box center [949, 627] width 23 height 22
type input "10/27/2025"
click at [1292, 450] on select "Anytime Early Morning (5AM-7AM) Morning (7AM-12PM) Afternoon (12PM-5PM) Evening…" at bounding box center [1385, 445] width 304 height 30
click at [1421, 445] on select "Anytime Early Morning (5AM-7AM) Morning (7AM-12PM) Afternoon (12PM-5PM) Evening…" at bounding box center [1385, 445] width 304 height 30
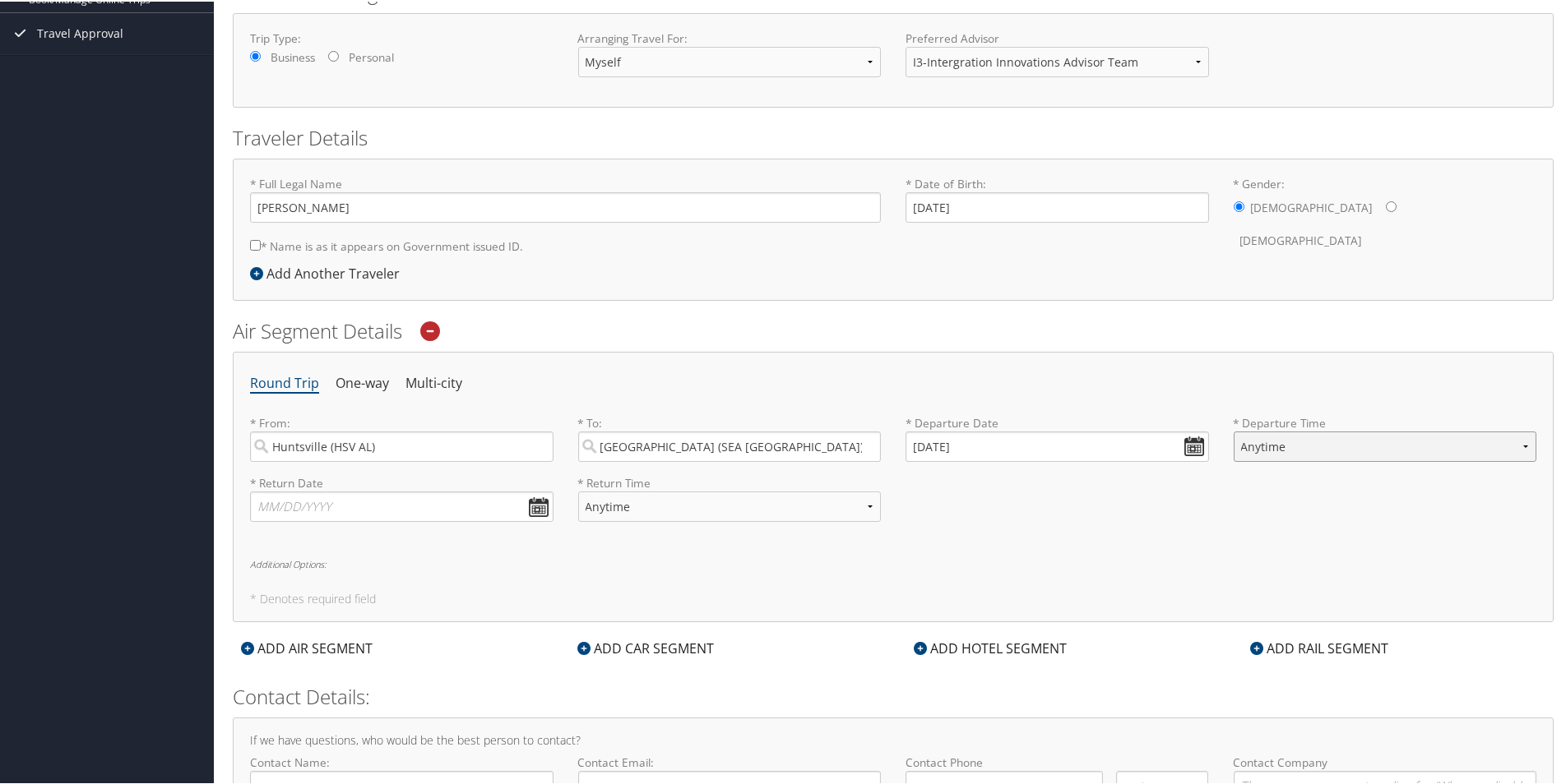
select select "5AM-7AM"
click at [1234, 430] on select "Anytime Early Morning (5AM-7AM) Morning (7AM-12PM) Afternoon (12PM-5PM) Evening…" at bounding box center [1385, 445] width 304 height 30
click at [538, 510] on input "text" at bounding box center [402, 504] width 304 height 30
click at [365, 692] on td "30" at bounding box center [368, 687] width 23 height 22
type input "10/30/2025"
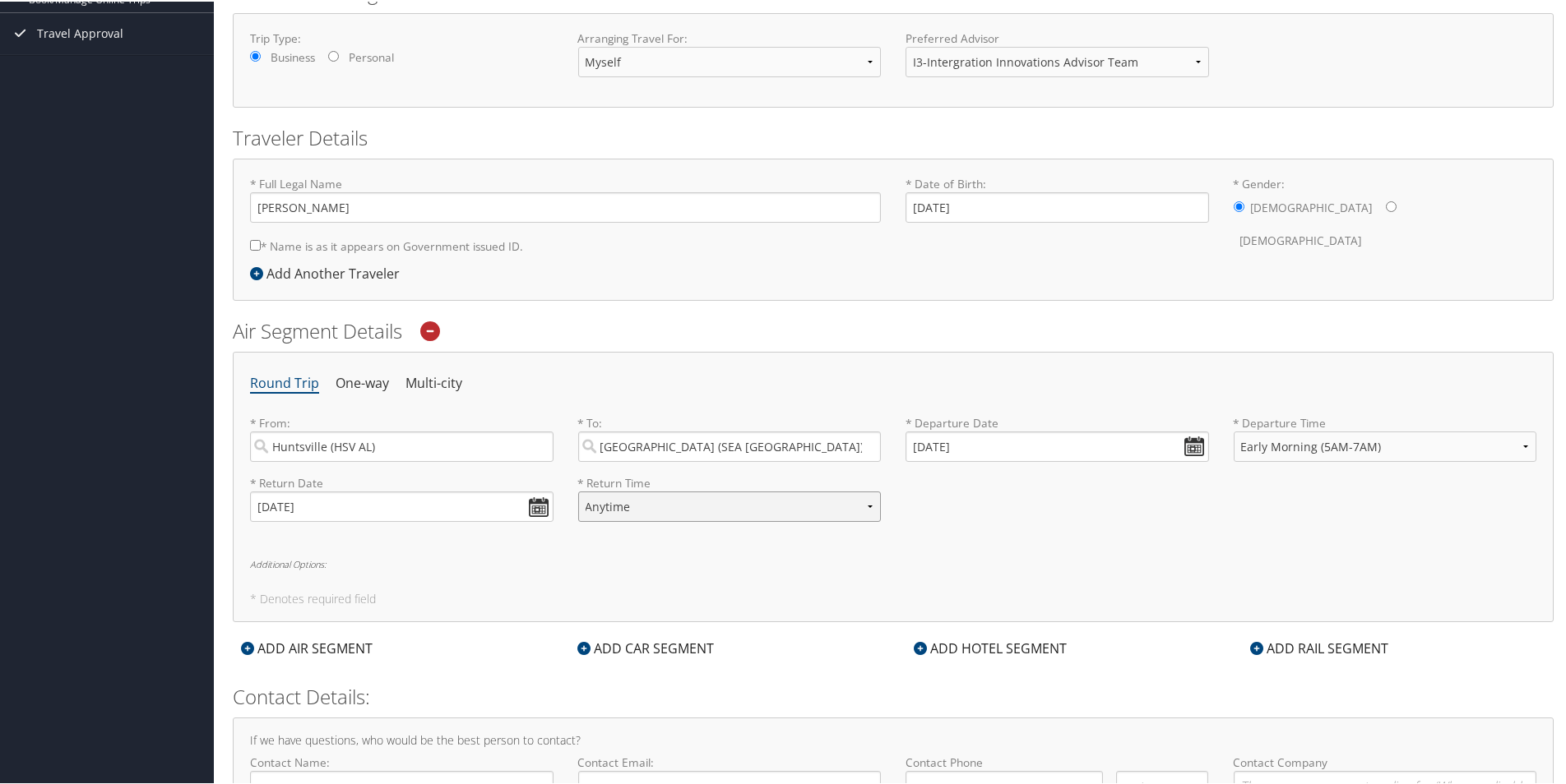
click at [697, 504] on select "Anytime Early Morning (5AM-7AM) Morning (7AM-12PM) Afternoon (12PM-5PM) Evening…" at bounding box center [730, 504] width 304 height 30
select select "5AM-7AM"
click at [578, 490] on select "Anytime Early Morning (5AM-7AM) Morning (7AM-12PM) Afternoon (12PM-5PM) Evening…" at bounding box center [730, 504] width 304 height 30
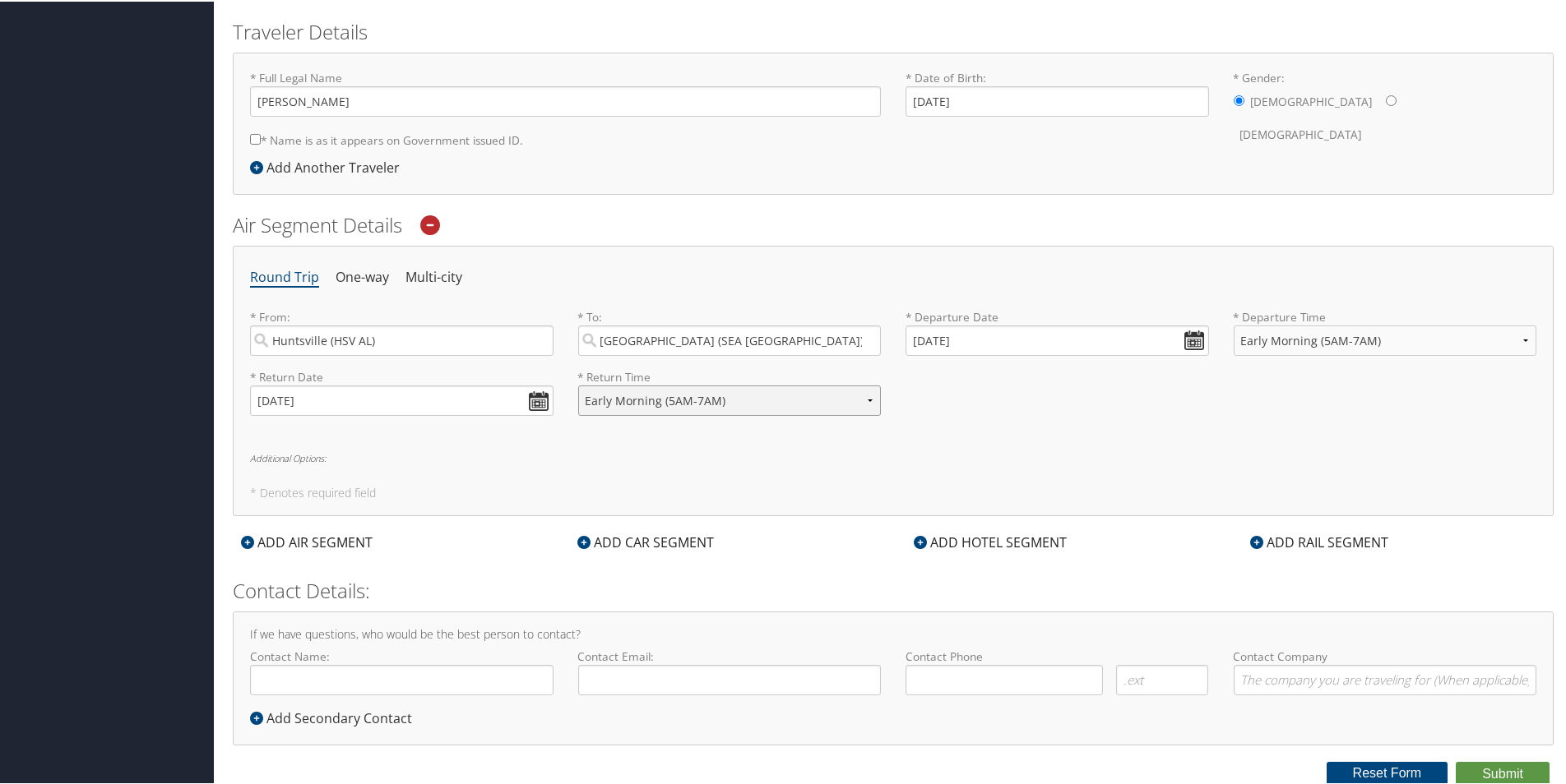
scroll to position [353, 0]
click at [583, 542] on icon at bounding box center [583, 540] width 13 height 13
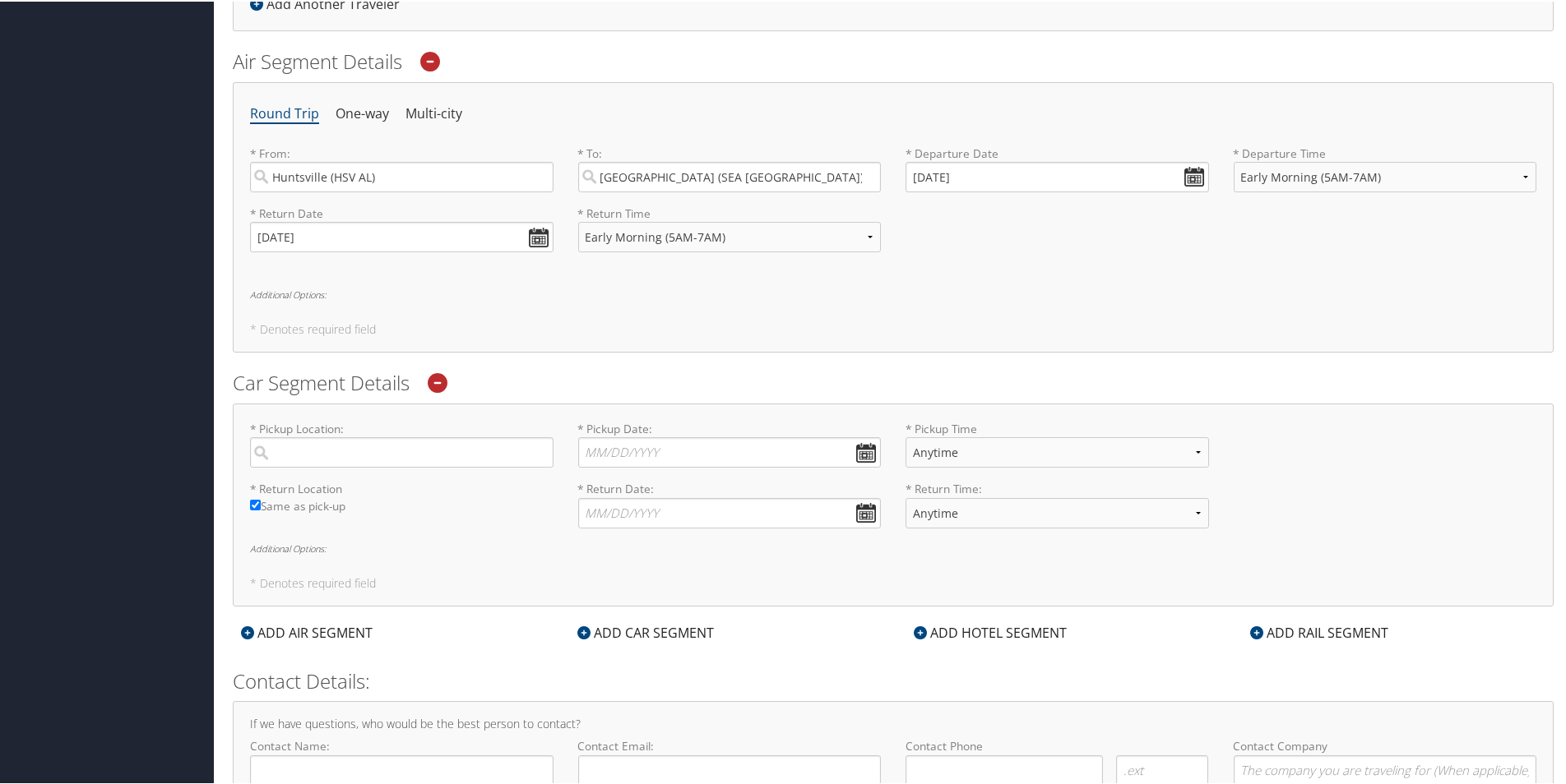
scroll to position [517, 0]
click at [422, 445] on input "search" at bounding box center [402, 449] width 304 height 30
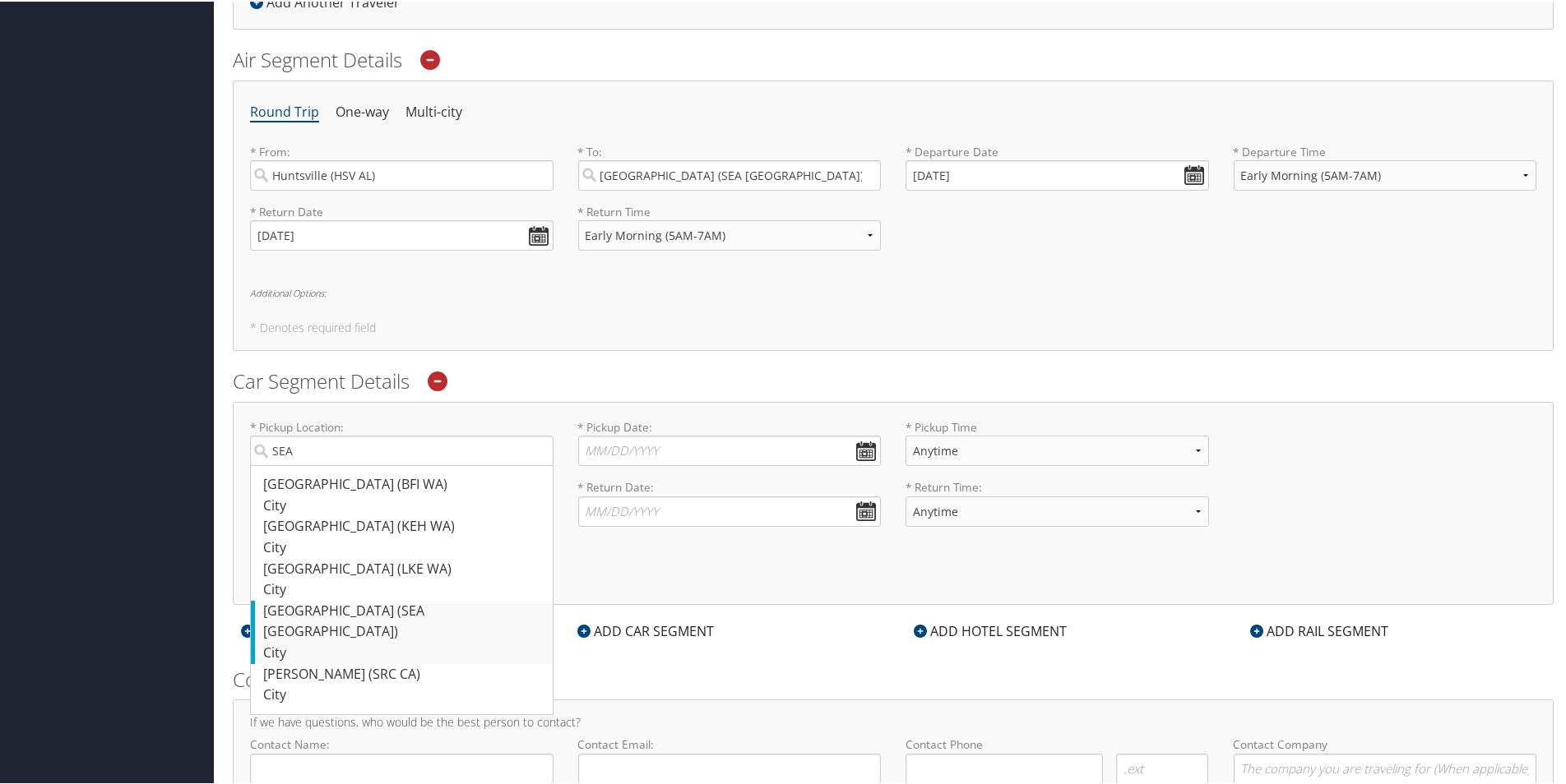
click at [308, 612] on div "Seattle (SEA WA)" at bounding box center [403, 620] width 281 height 42
click at [308, 465] on input "SEA" at bounding box center [402, 449] width 304 height 30
type input "Seattle"
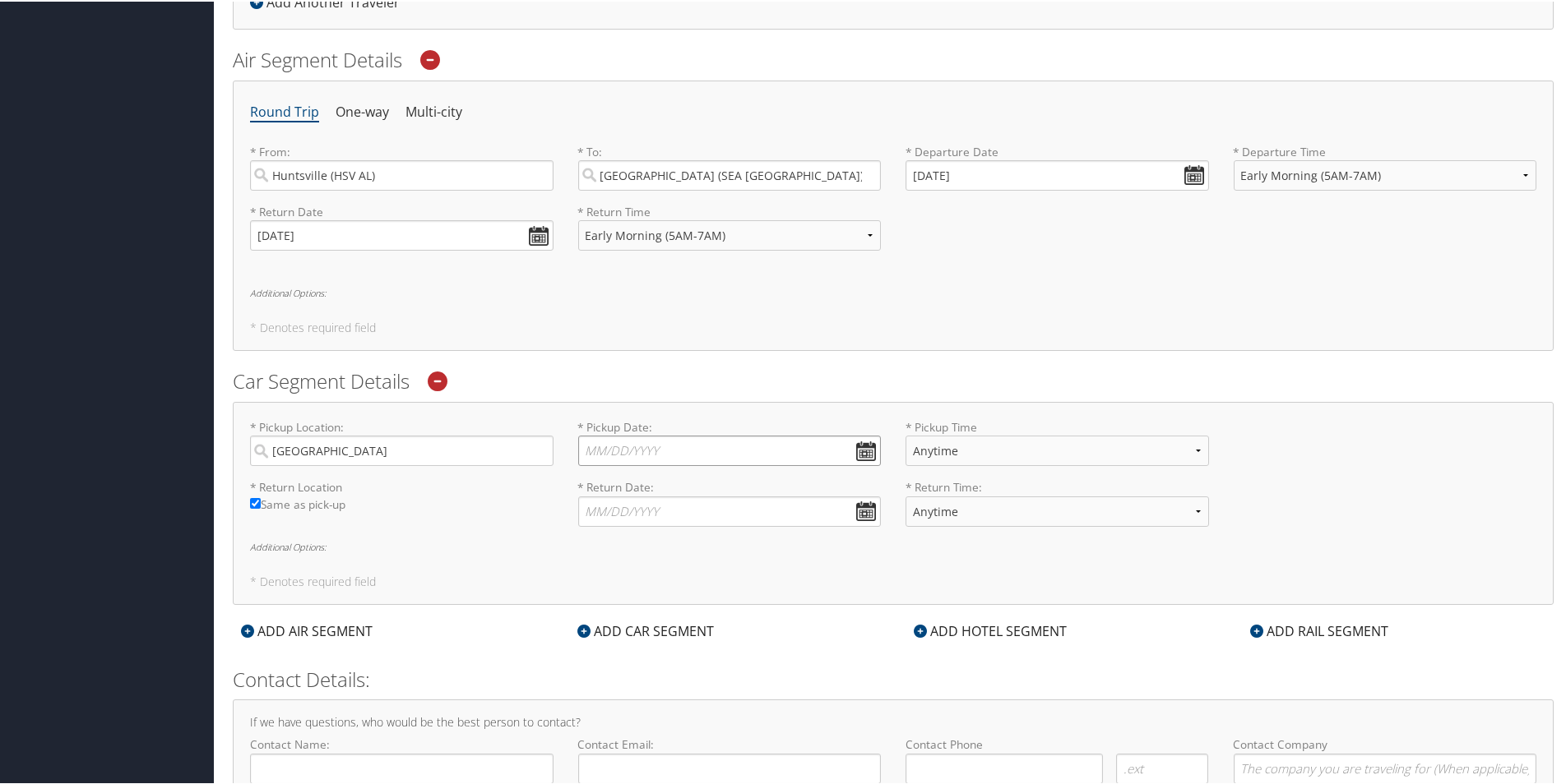
click at [854, 444] on input "* Pickup Date: Dates must be valid" at bounding box center [730, 449] width 304 height 30
click at [622, 632] on td "27" at bounding box center [623, 631] width 23 height 22
type input "10/27/2025"
click at [951, 435] on select "Anytime 12:00 AM 1:00 AM 2:00 AM 3:00 AM 4:00 AM 5:00 AM 6:00 AM 7:00 AM 8:00 A…" at bounding box center [1057, 449] width 304 height 30
click at [905, 434] on select "Anytime 12:00 AM 1:00 AM 2:00 AM 3:00 AM 4:00 AM 5:00 AM 6:00 AM 7:00 AM 8:00 A…" at bounding box center [1057, 449] width 304 height 30
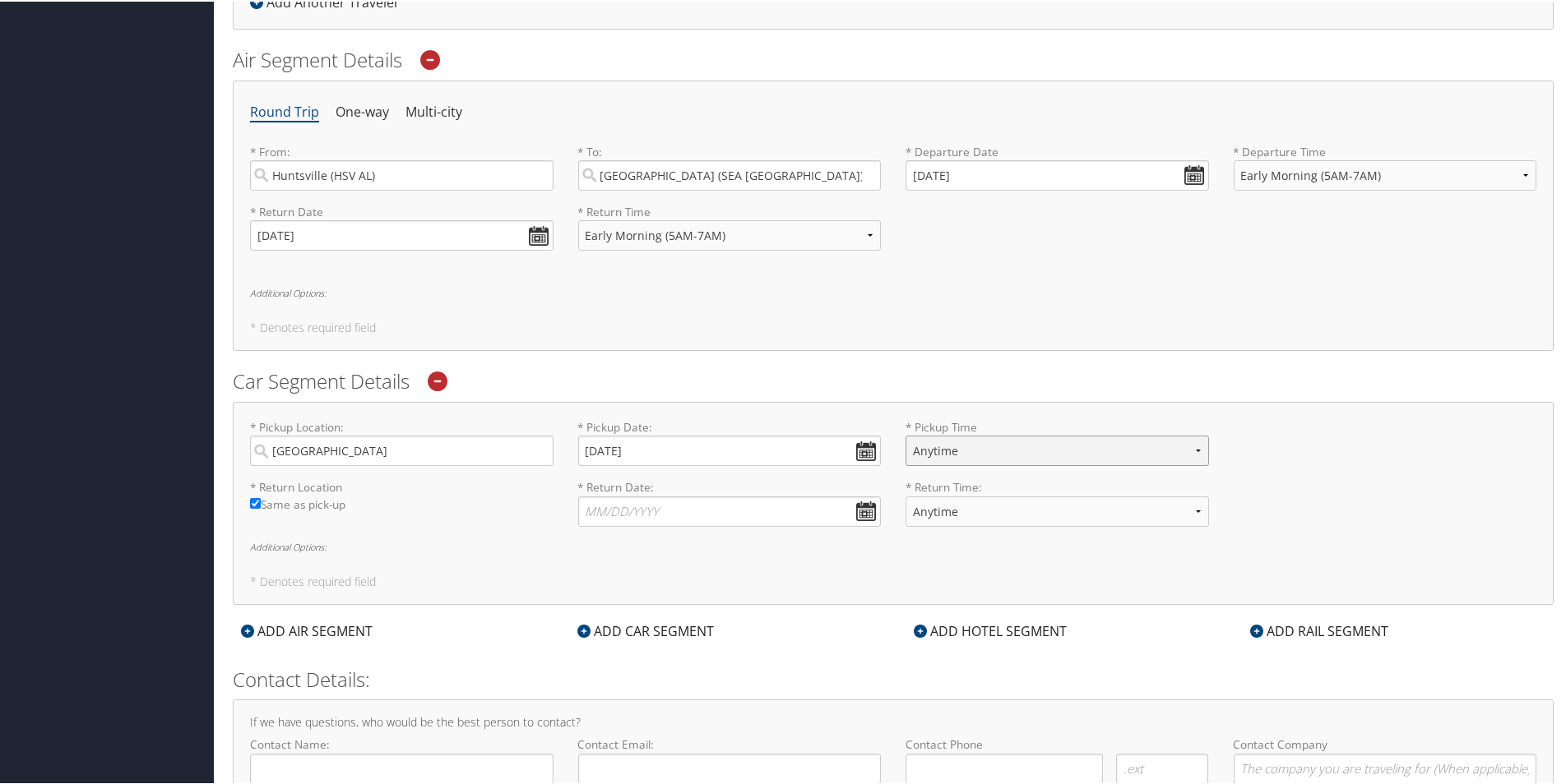
click at [1033, 447] on select "Anytime 12:00 AM 1:00 AM 2:00 AM 3:00 AM 4:00 AM 5:00 AM 6:00 AM 7:00 AM 8:00 A…" at bounding box center [1057, 449] width 304 height 30
select select "8:00 AM"
click at [905, 434] on select "Anytime 12:00 AM 1:00 AM 2:00 AM 3:00 AM 4:00 AM 5:00 AM 6:00 AM 7:00 AM 8:00 A…" at bounding box center [1057, 449] width 304 height 30
click at [862, 515] on input "* Return Date: Dates must be valid" at bounding box center [730, 510] width 304 height 30
click at [693, 691] on td "30" at bounding box center [694, 692] width 23 height 22
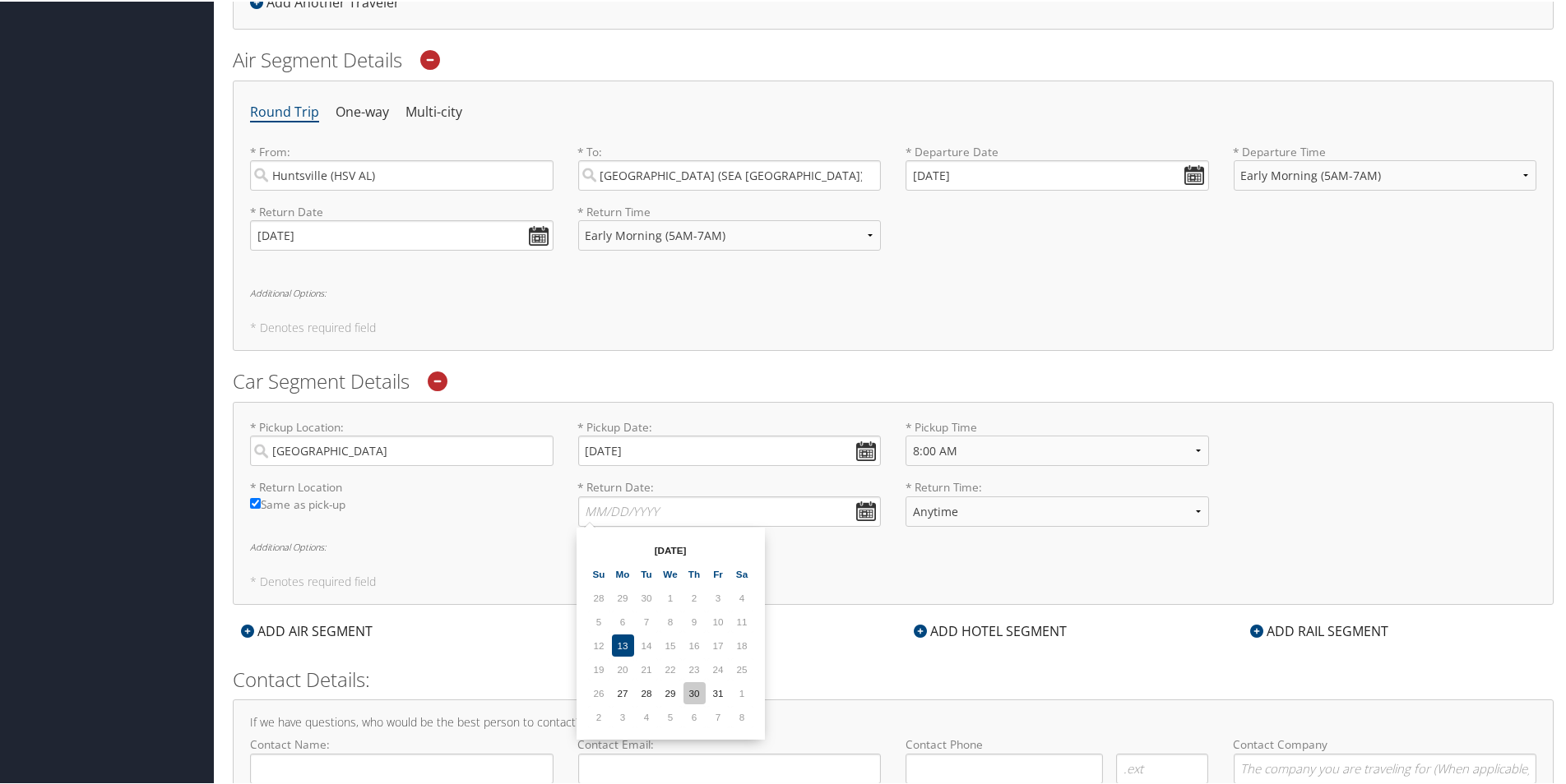
type input "10/30/2025"
click at [1056, 518] on select "Anytime 12:00 AM 1:00 AM 2:00 AM 3:00 AM 4:00 AM 5:00 AM 6:00 AM 7:00 AM 8:00 A…" at bounding box center [1057, 510] width 304 height 30
select select "9:00 AM"
click at [905, 495] on select "Anytime 12:00 AM 1:00 AM 2:00 AM 3:00 AM 4:00 AM 5:00 AM 6:00 AM 7:00 AM 8:00 A…" at bounding box center [1057, 510] width 304 height 30
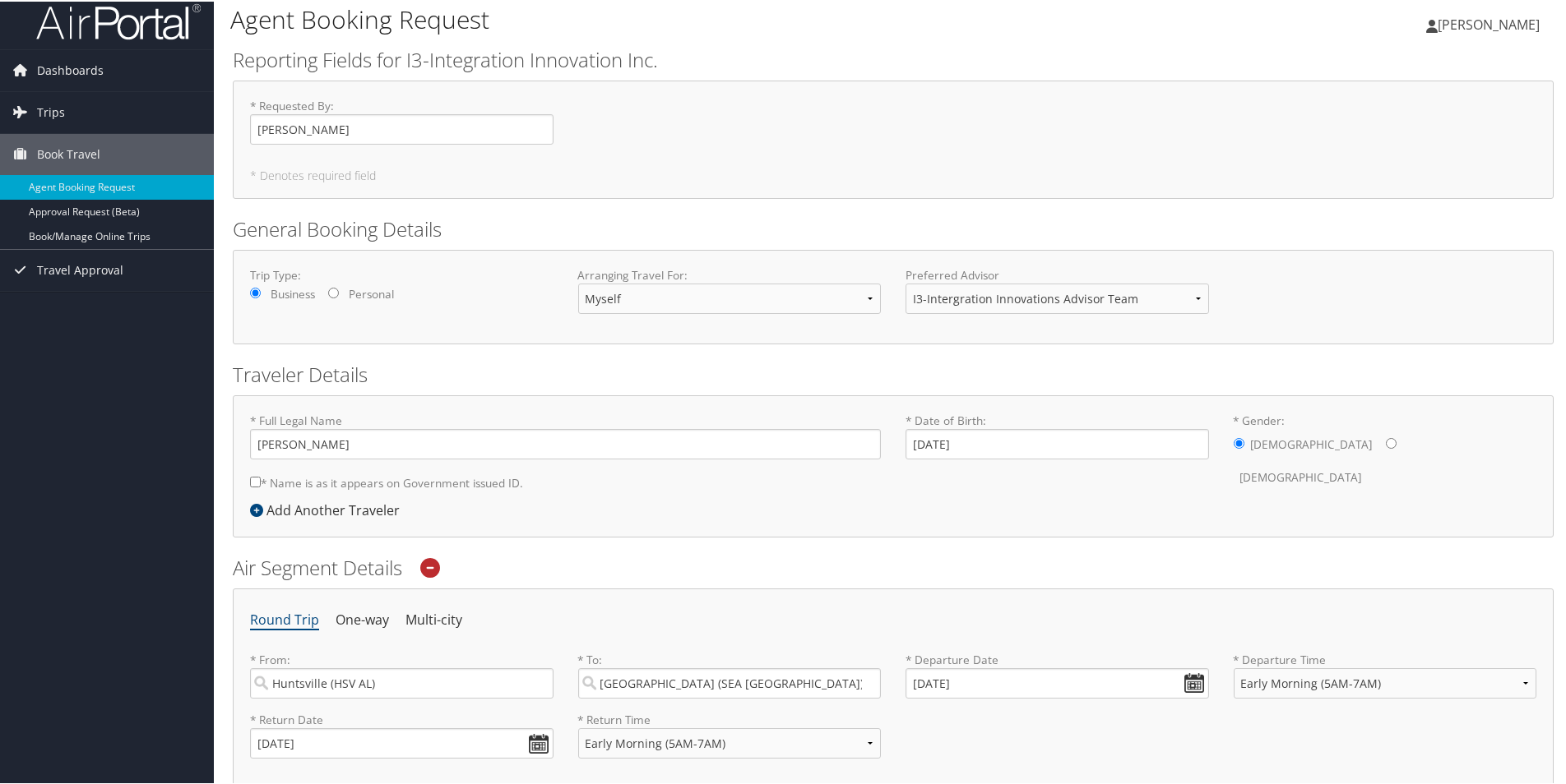
scroll to position [0, 0]
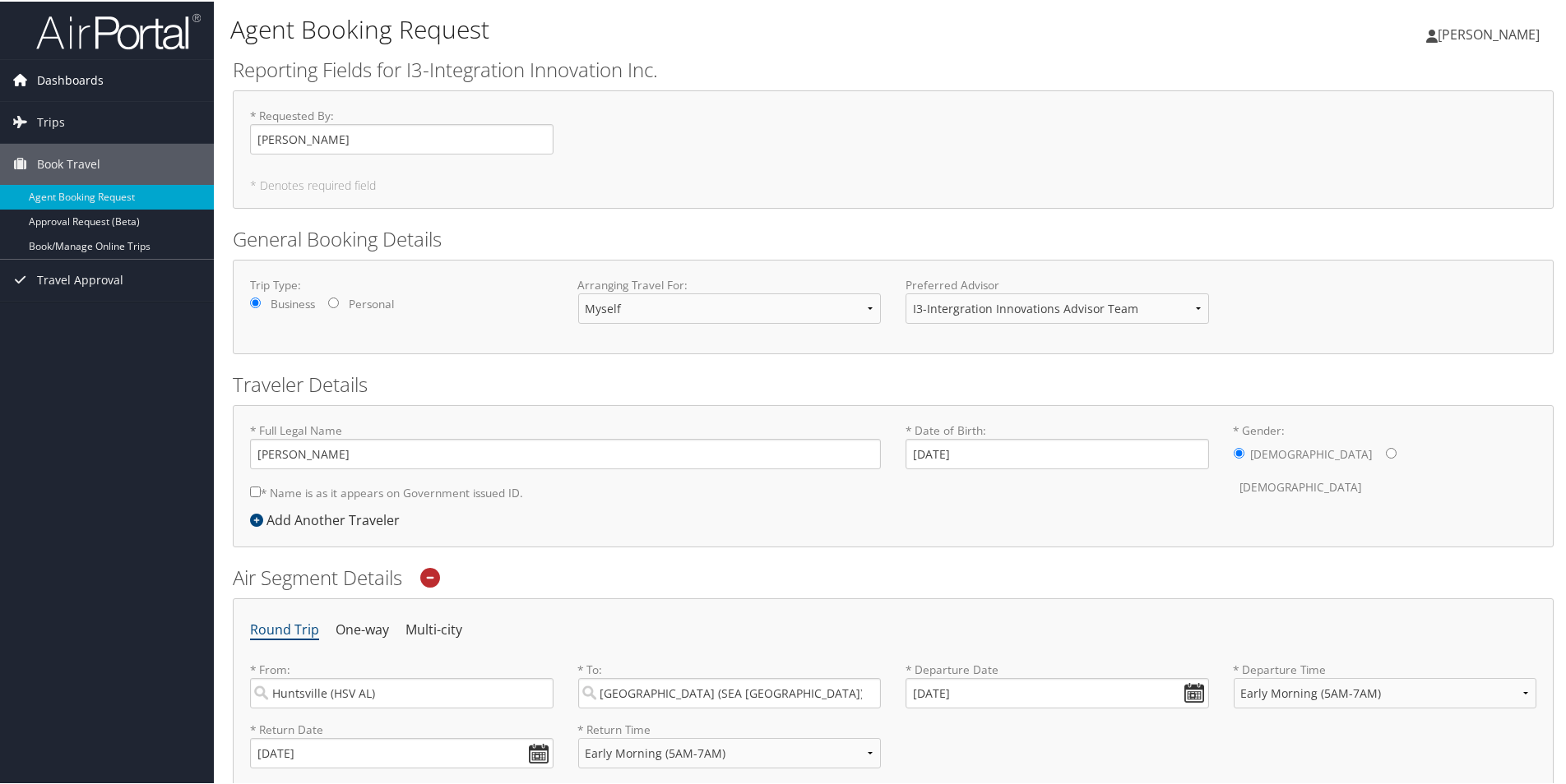
click at [72, 78] on span "Dashboards" at bounding box center [70, 78] width 67 height 41
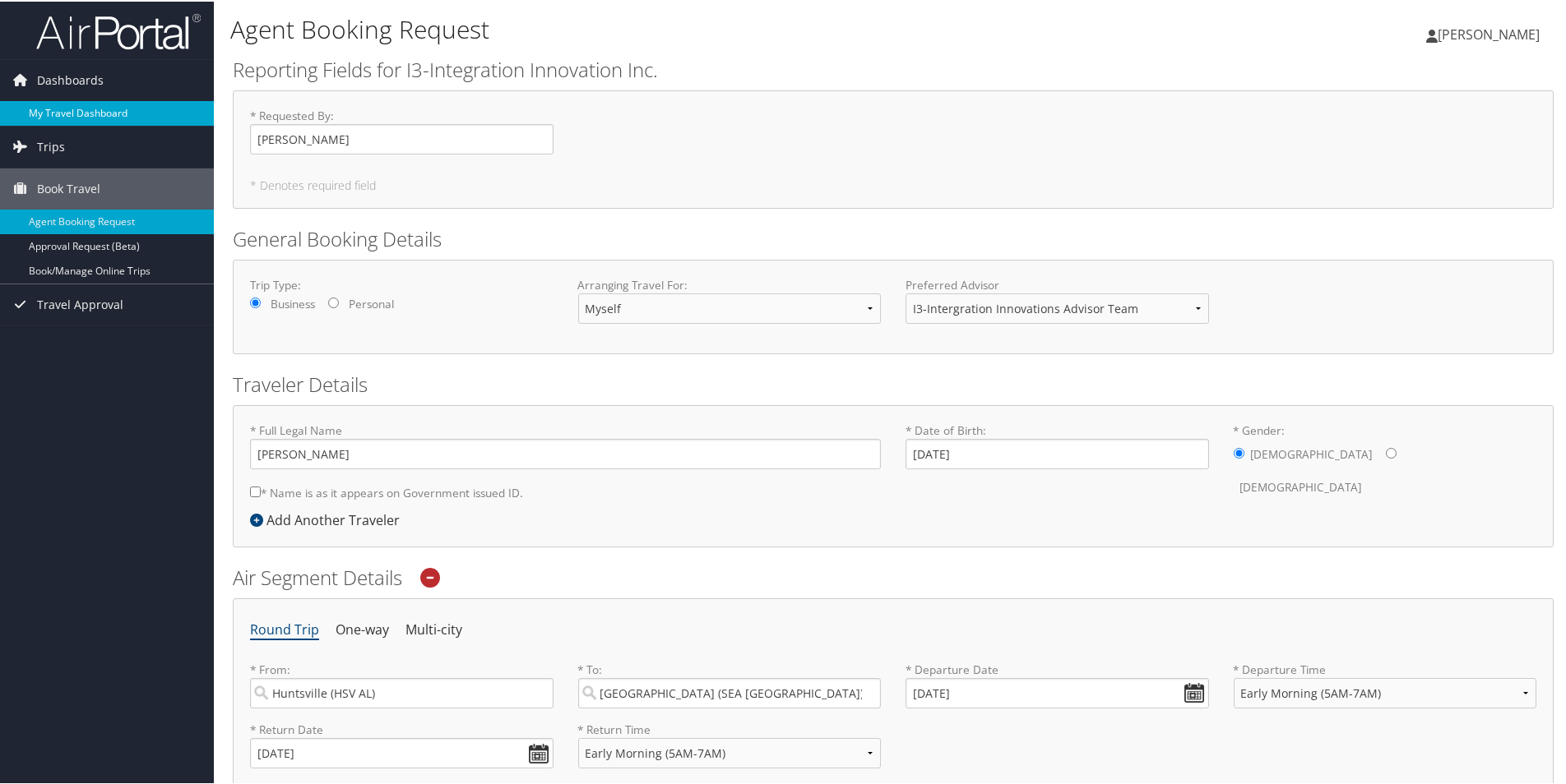
click at [78, 113] on link "My Travel Dashboard" at bounding box center [106, 112] width 214 height 24
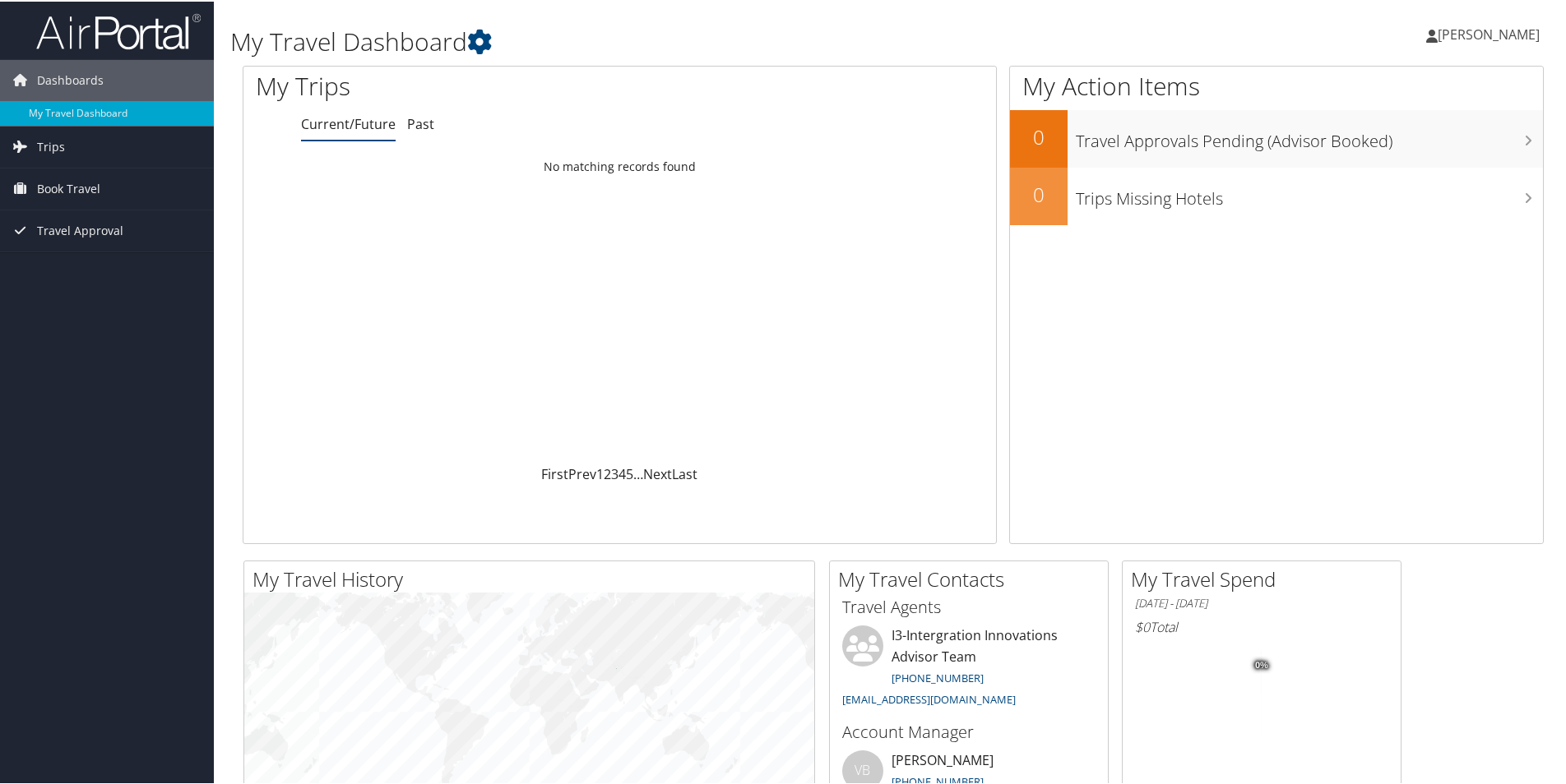
click at [1450, 36] on span "[PERSON_NAME]" at bounding box center [1489, 33] width 102 height 18
click at [1393, 91] on link "My Settings" at bounding box center [1445, 90] width 184 height 28
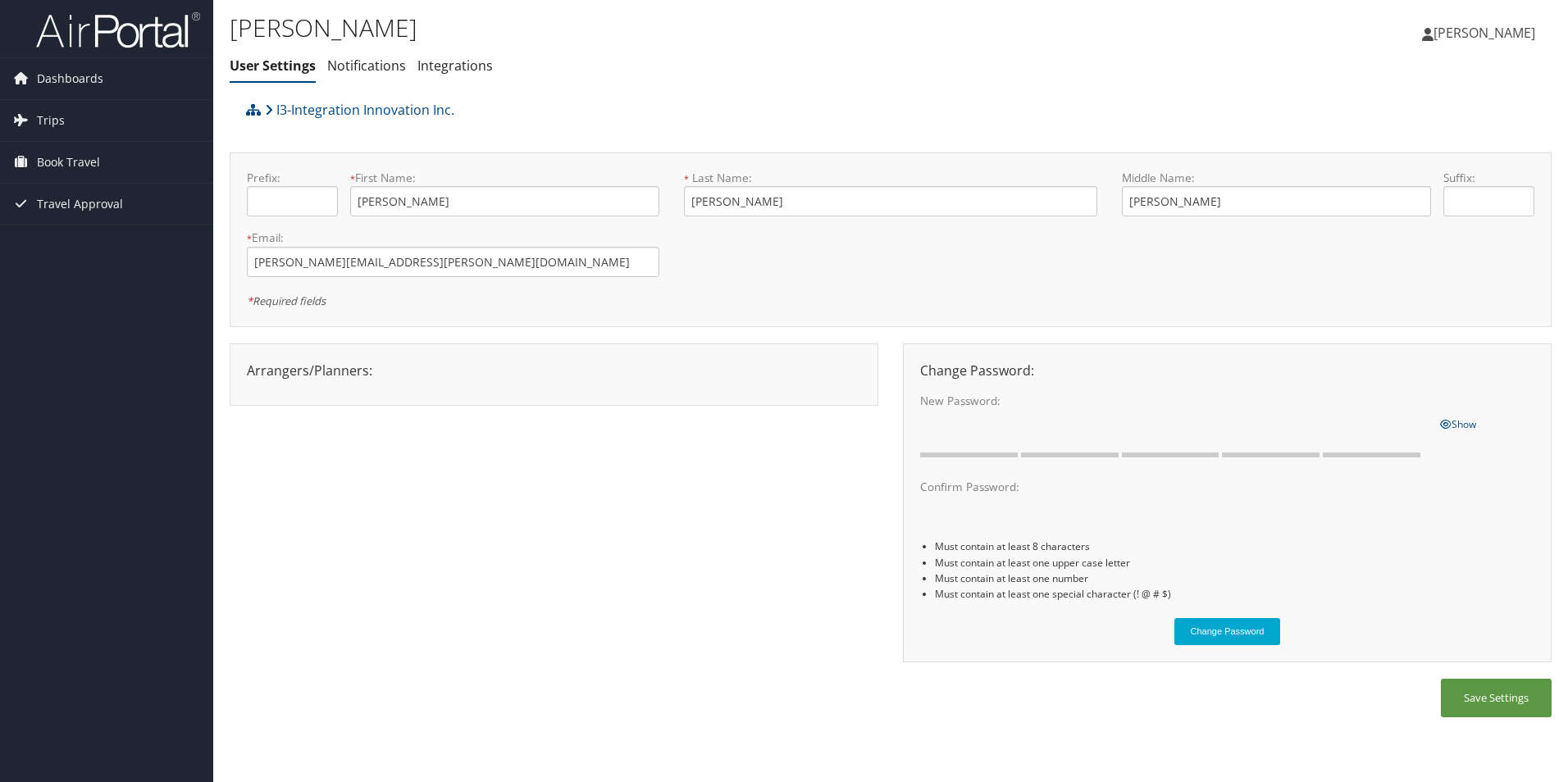
click at [1481, 32] on span "[PERSON_NAME]" at bounding box center [1485, 33] width 102 height 18
click at [1438, 140] on link "View Travel Profile" at bounding box center [1444, 146] width 183 height 28
click at [364, 66] on link "Notifications" at bounding box center [366, 66] width 79 height 18
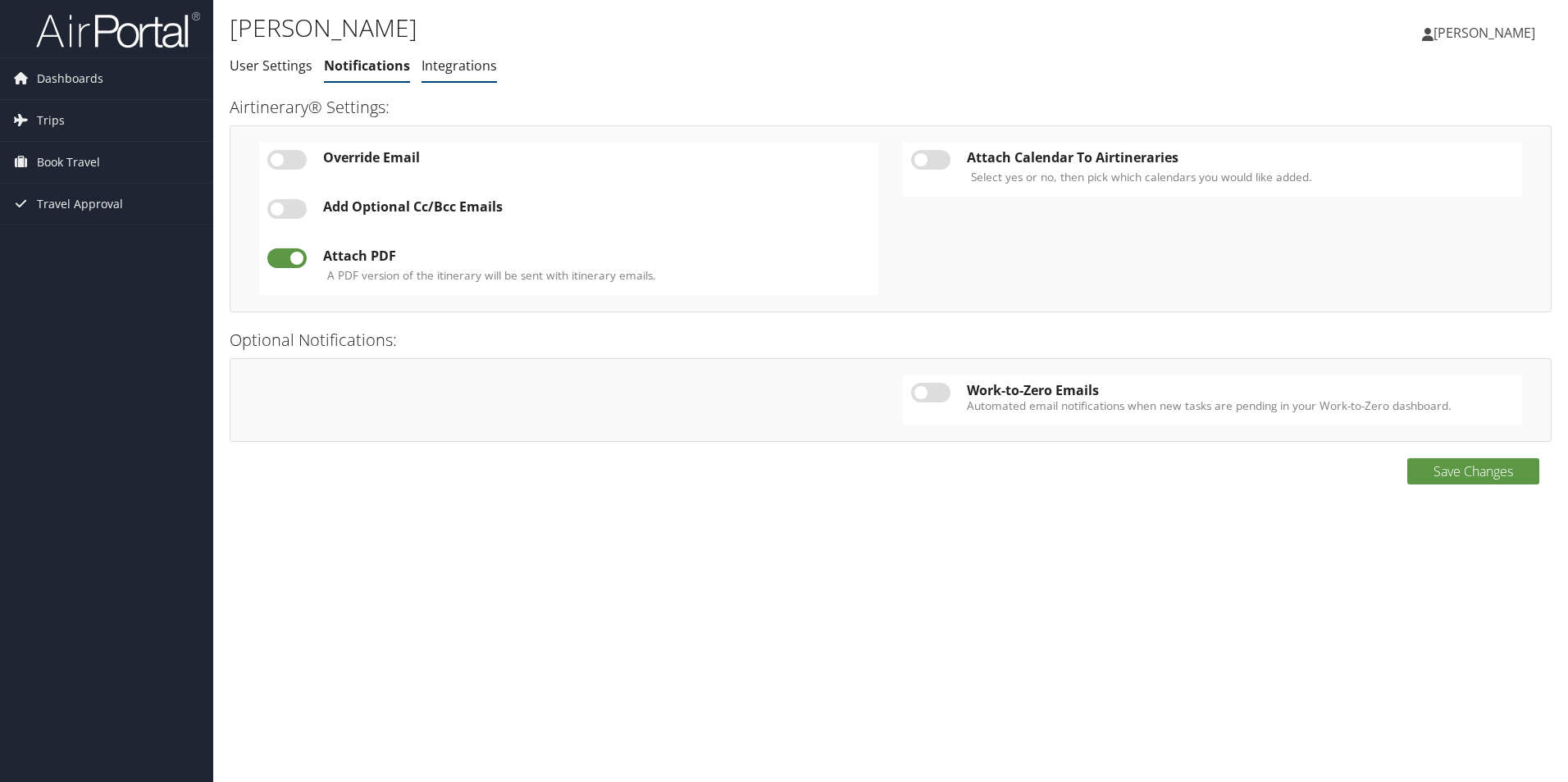
click at [440, 71] on link "Integrations" at bounding box center [458, 66] width 75 height 18
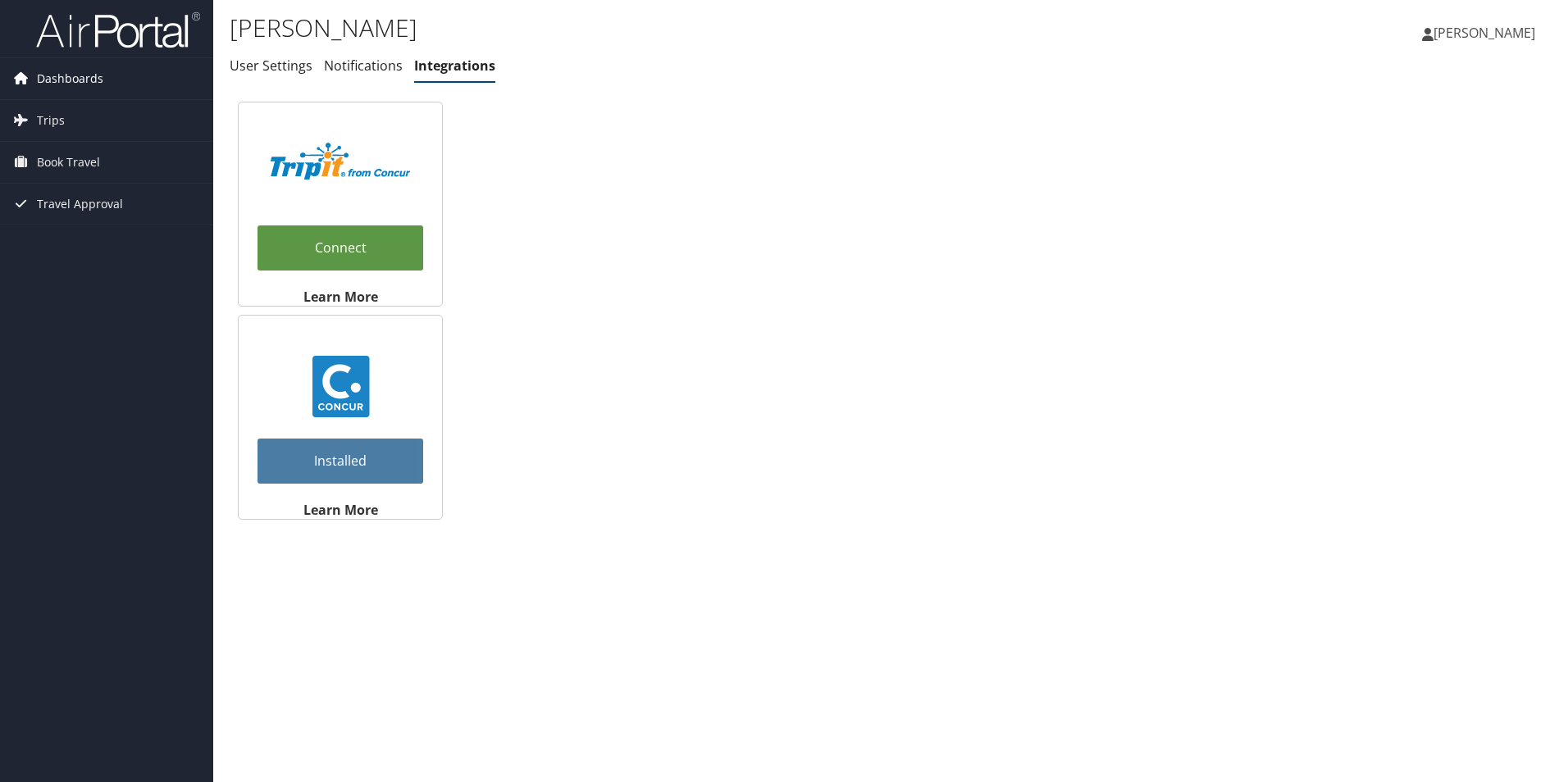
click at [66, 77] on span "Dashboards" at bounding box center [70, 78] width 66 height 41
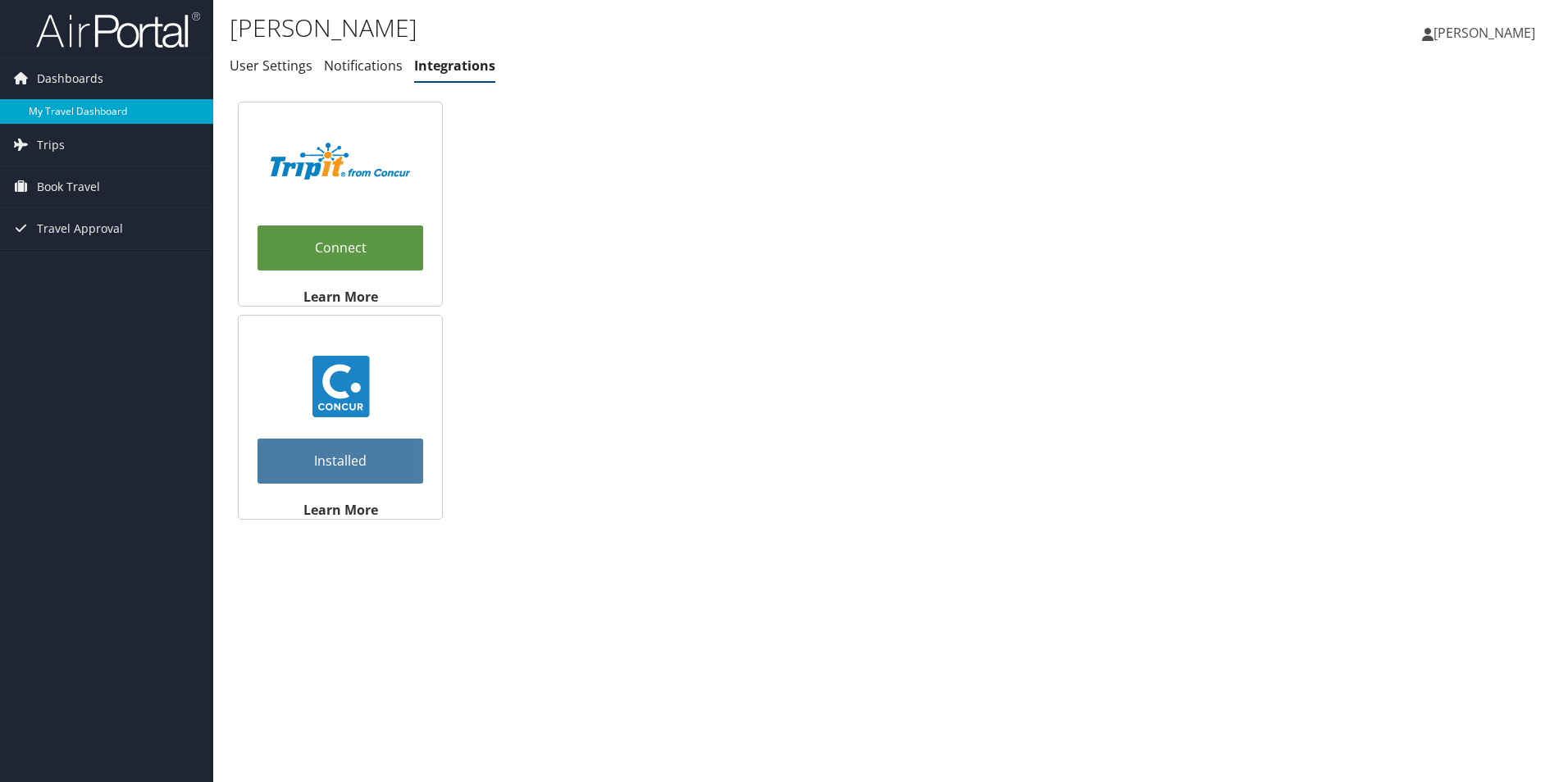
click at [68, 113] on link "My Travel Dashboard" at bounding box center [106, 111] width 213 height 24
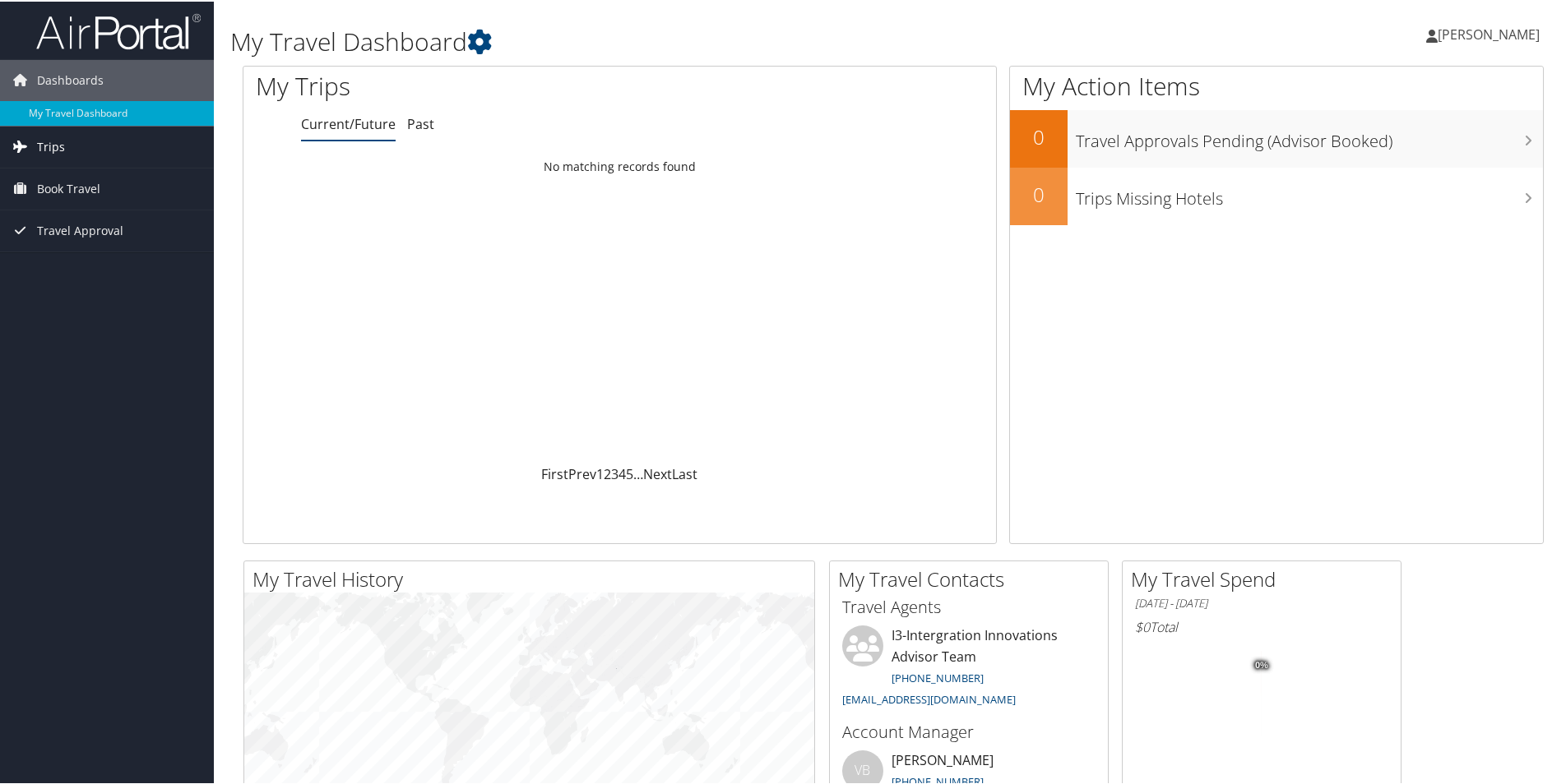
click at [31, 145] on icon at bounding box center [20, 145] width 24 height 24
click at [63, 176] on link "Current/Future Trips" at bounding box center [106, 178] width 214 height 24
